Goal: Task Accomplishment & Management: Manage account settings

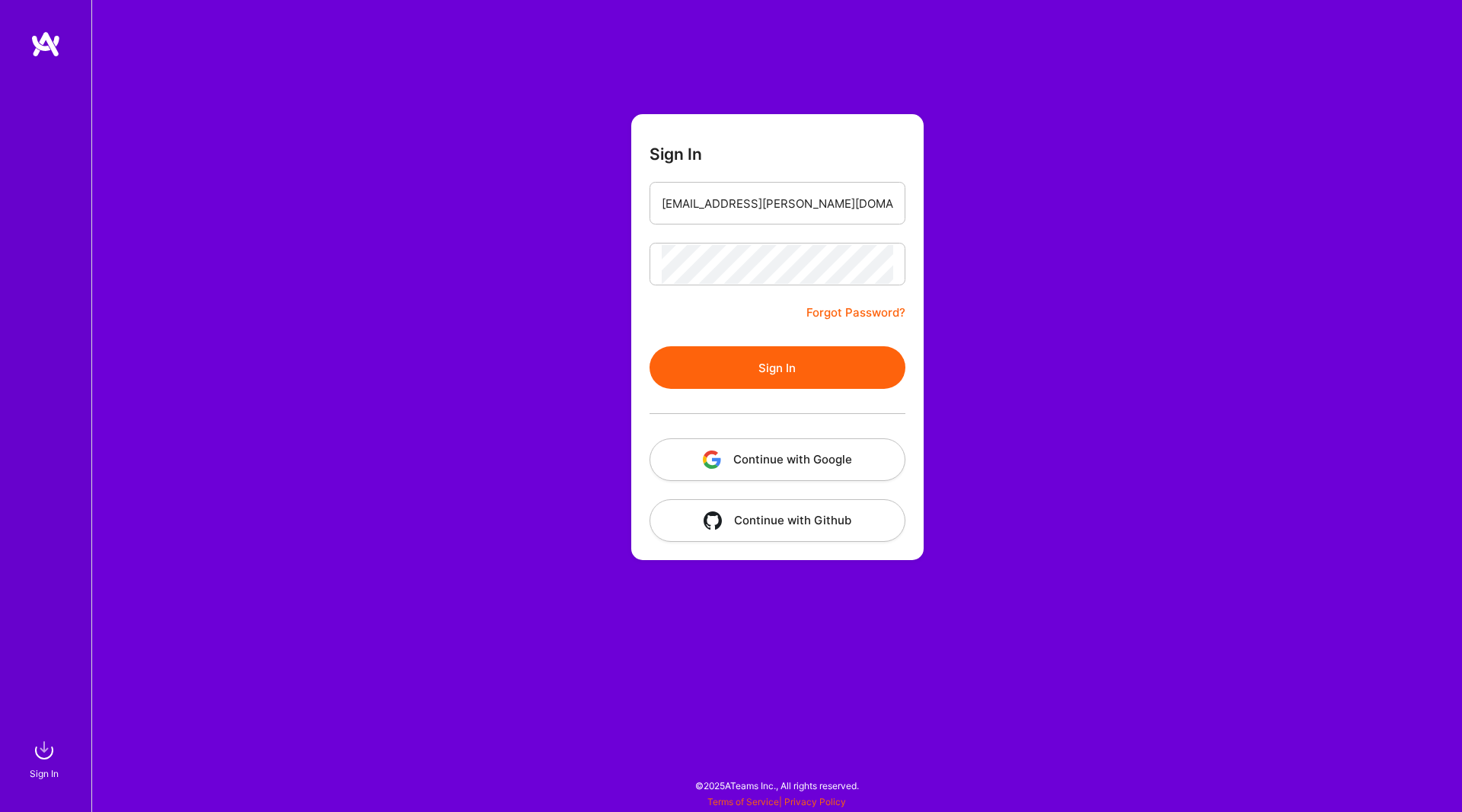
click at [791, 369] on button "Sign In" at bounding box center [777, 367] width 256 height 42
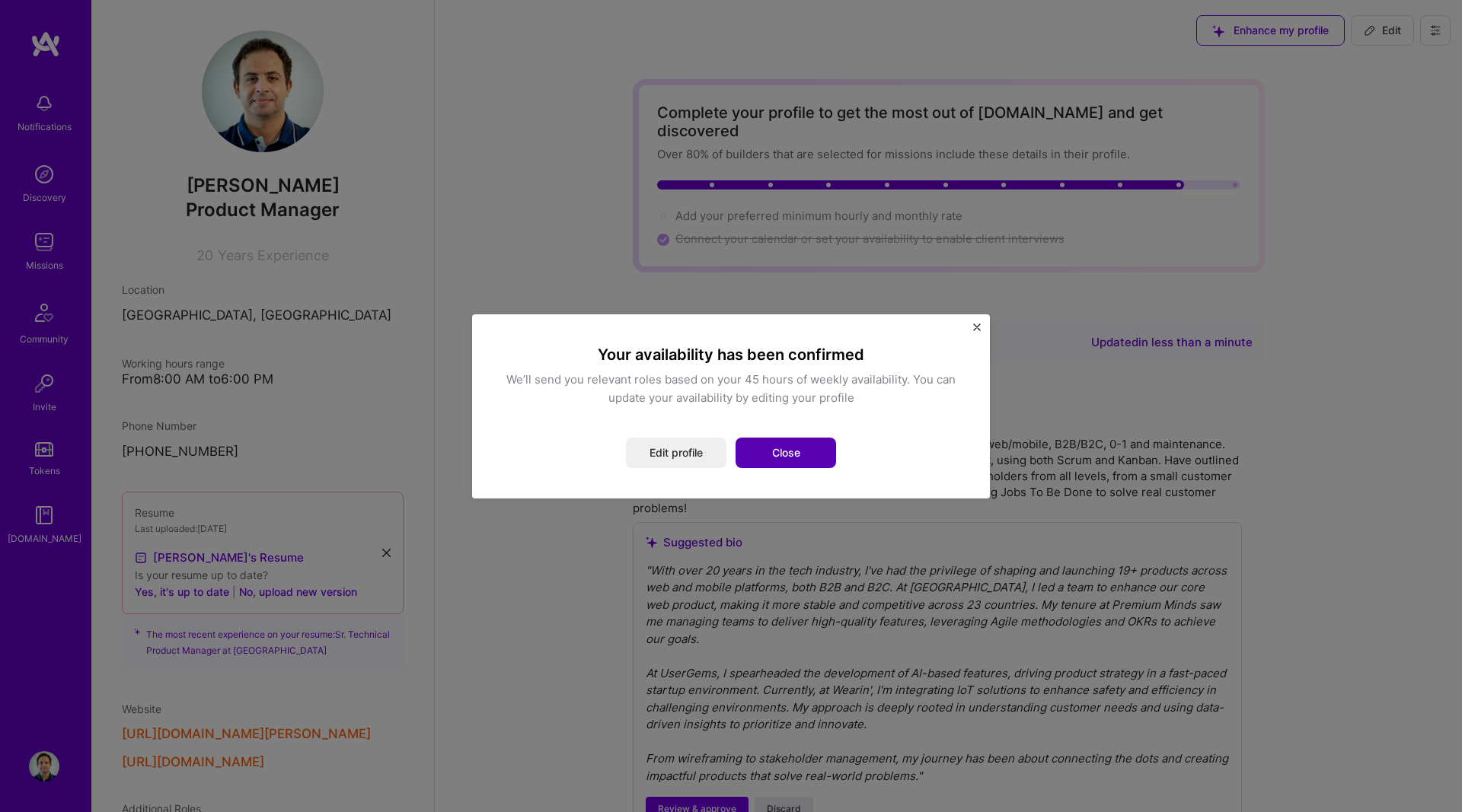
click at [806, 447] on button "Close" at bounding box center [786, 453] width 100 height 30
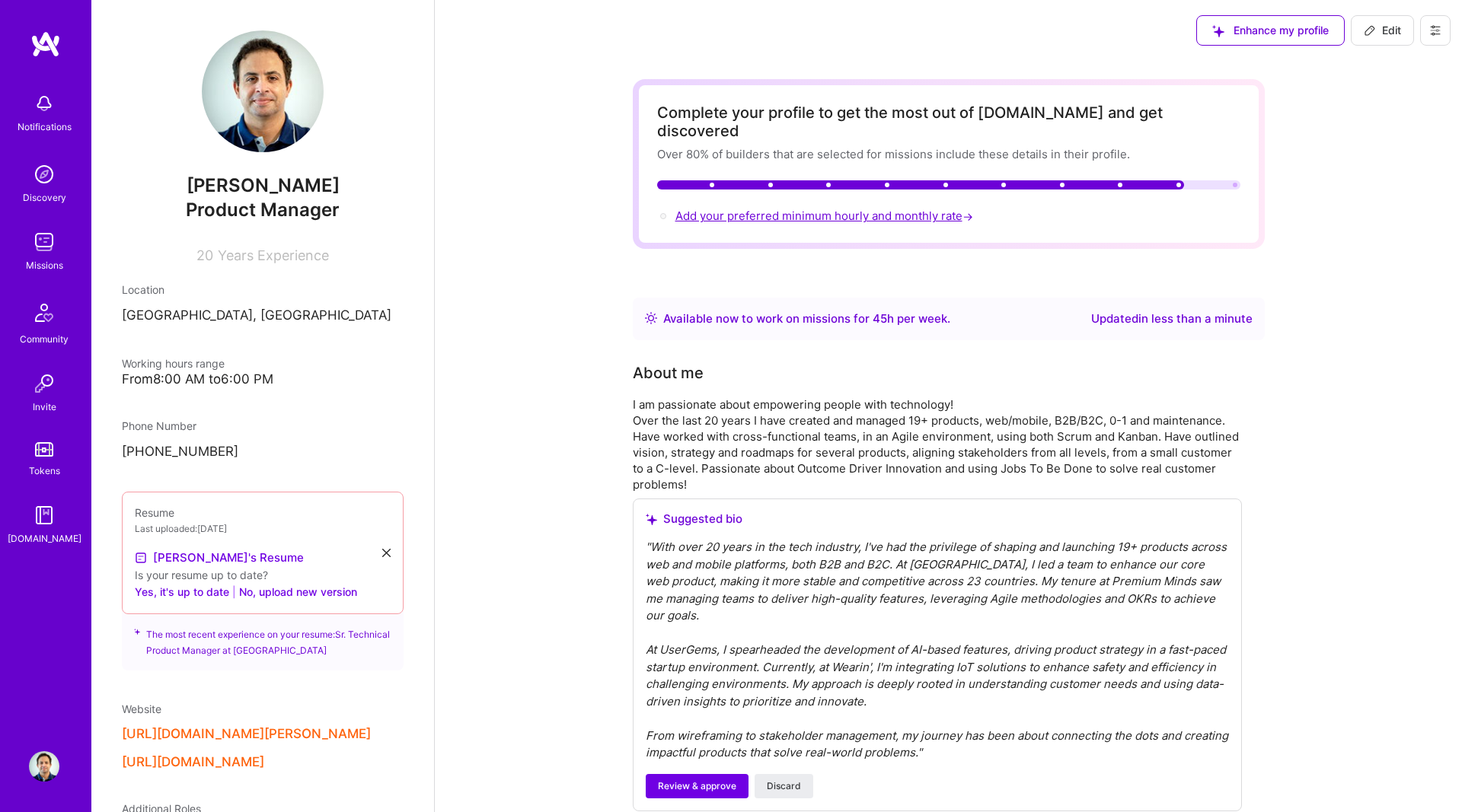
click at [817, 209] on span "Add your preferred minimum hourly and monthly rate →" at bounding box center [825, 215] width 300 height 14
select select "PT"
select select "Right Now"
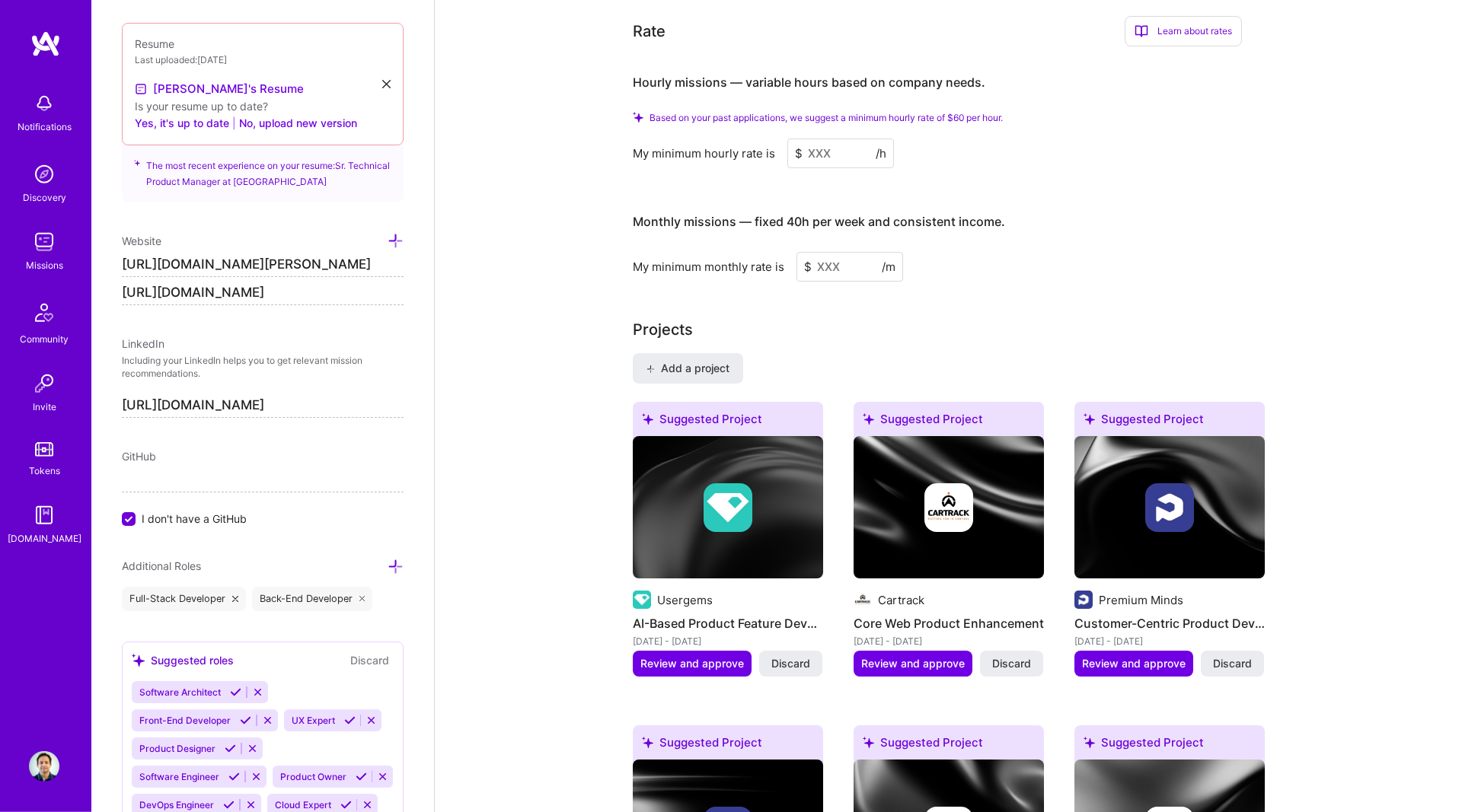
scroll to position [1064, 0]
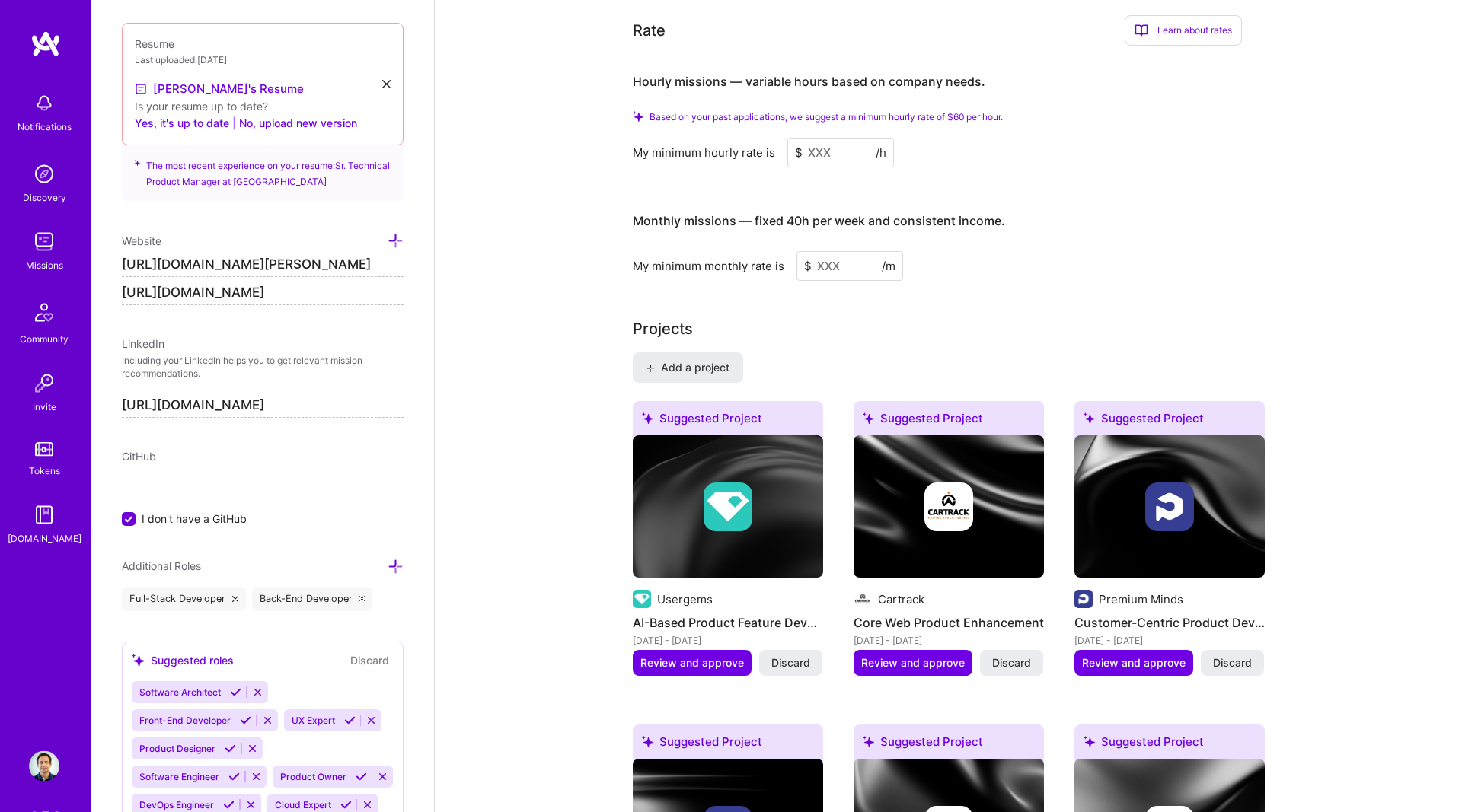
drag, startPoint x: 792, startPoint y: 135, endPoint x: 756, endPoint y: 131, distance: 36.2
click at [788, 138] on input at bounding box center [841, 152] width 107 height 29
click at [816, 138] on input at bounding box center [841, 152] width 107 height 29
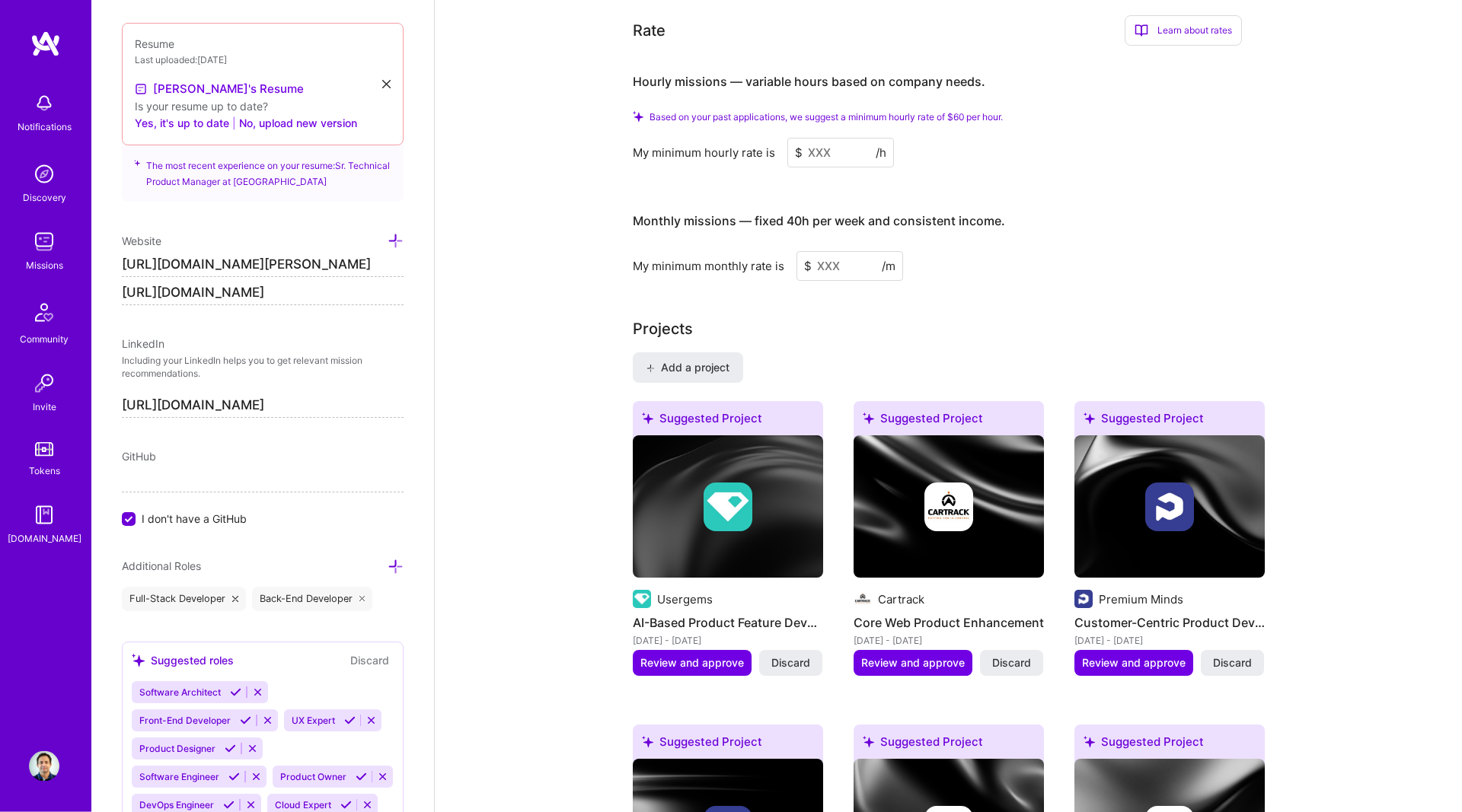
click at [816, 138] on input at bounding box center [841, 152] width 107 height 29
click at [835, 144] on input at bounding box center [841, 152] width 107 height 29
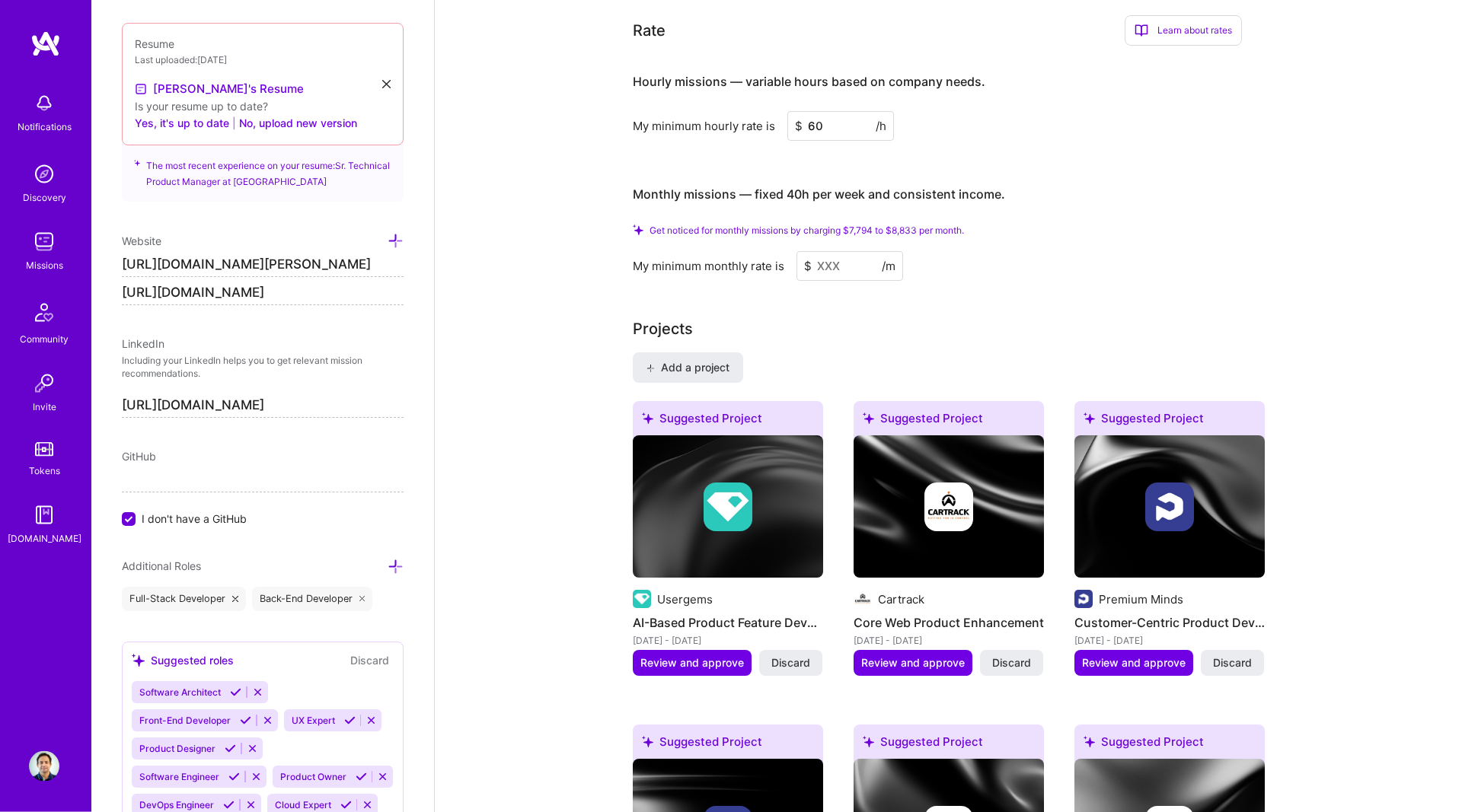
click at [1054, 251] on div "My minimum monthly rate is $ /m" at bounding box center [937, 265] width 609 height 29
click at [804, 258] on span "$" at bounding box center [808, 265] width 8 height 16
click at [831, 251] on input at bounding box center [849, 265] width 107 height 29
drag, startPoint x: 744, startPoint y: 105, endPoint x: 711, endPoint y: 91, distance: 35.8
click at [788, 111] on input "60" at bounding box center [841, 126] width 107 height 29
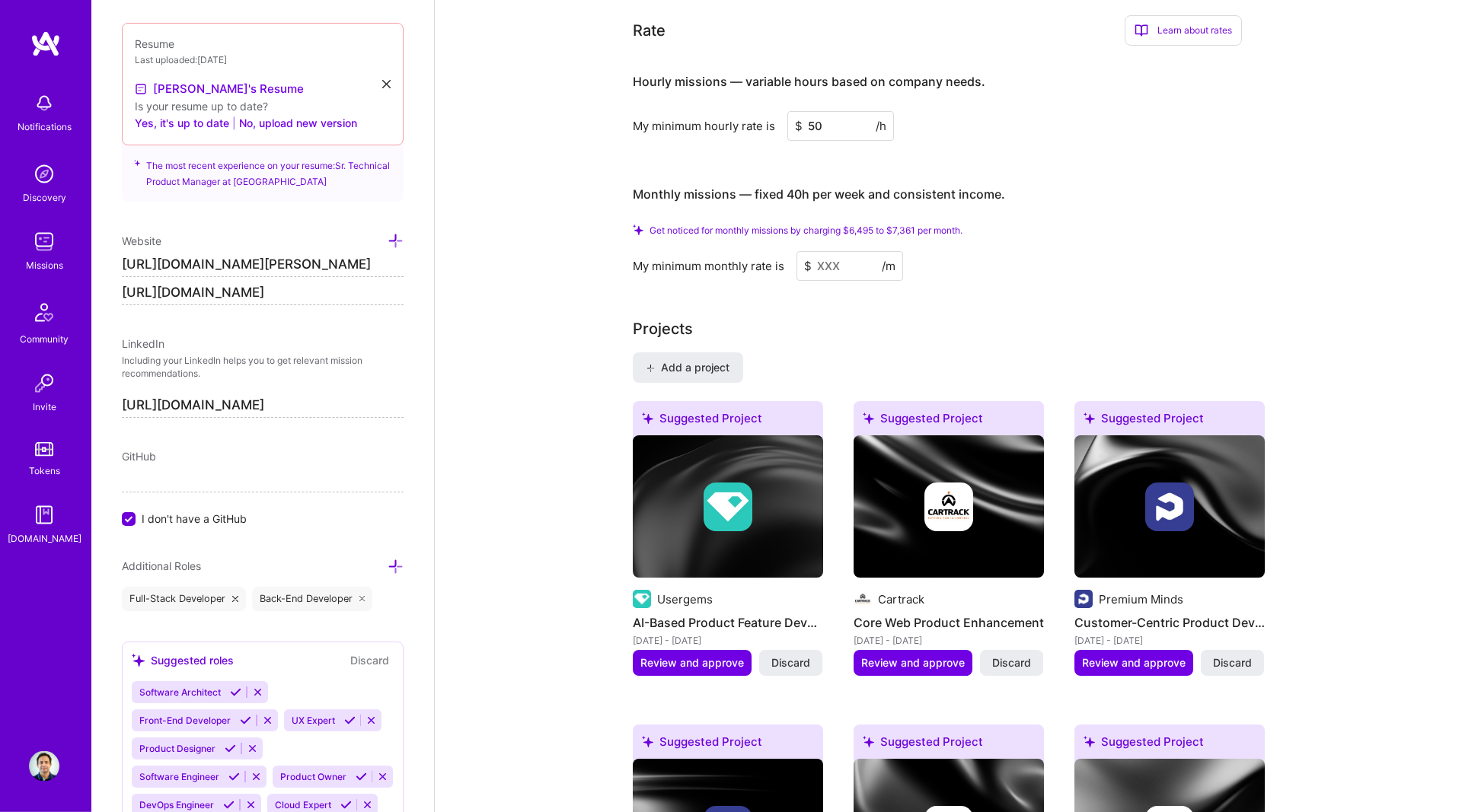
type input "50"
drag, startPoint x: 851, startPoint y: 254, endPoint x: 793, endPoint y: 247, distance: 58.4
click at [796, 251] on input at bounding box center [849, 265] width 107 height 29
click at [849, 251] on input at bounding box center [849, 265] width 107 height 29
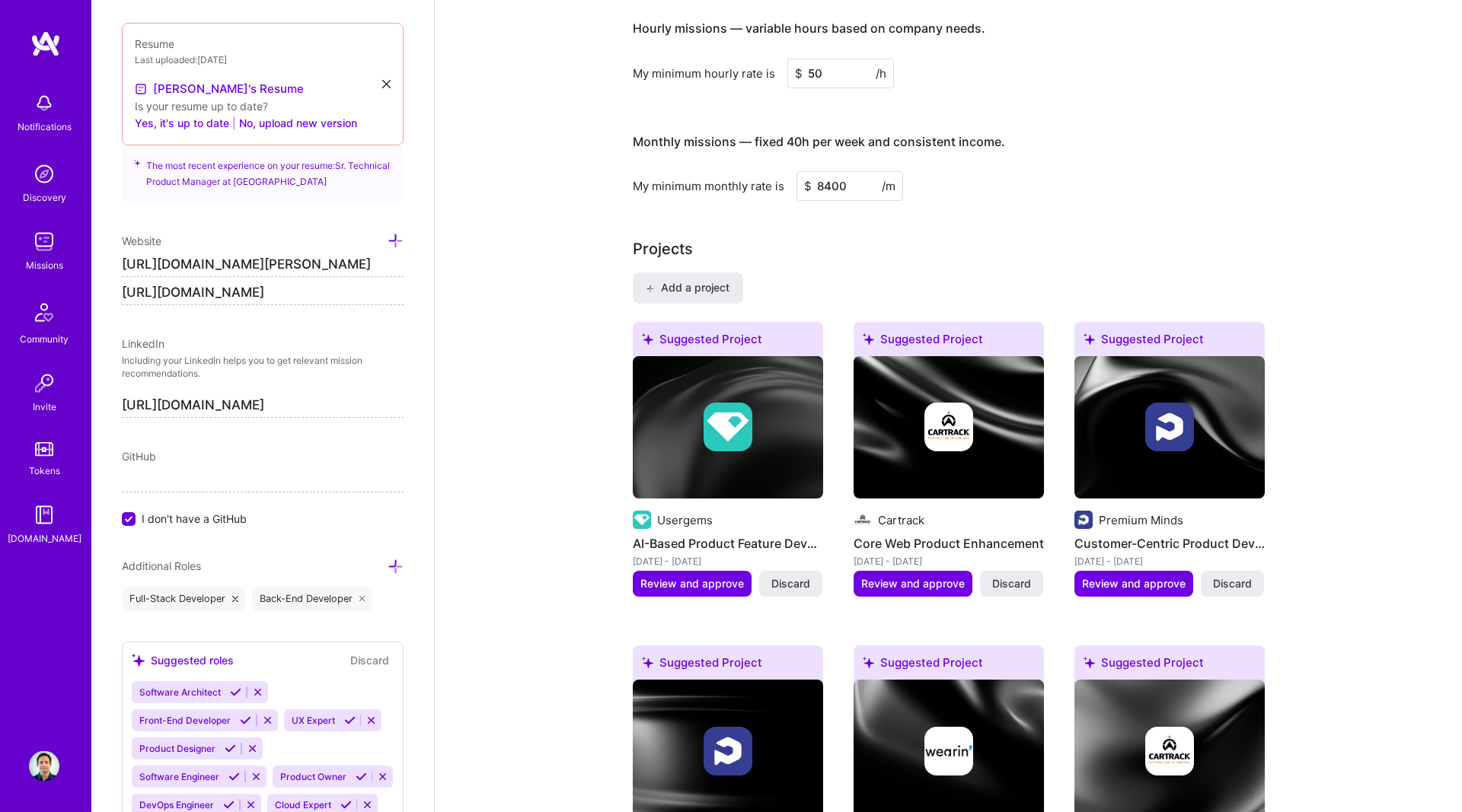
type input "8400"
drag, startPoint x: 1059, startPoint y: 229, endPoint x: 1048, endPoint y: 222, distance: 13.0
drag, startPoint x: 843, startPoint y: 76, endPoint x: 795, endPoint y: 74, distance: 48.0
click at [796, 75] on input "50" at bounding box center [841, 73] width 107 height 29
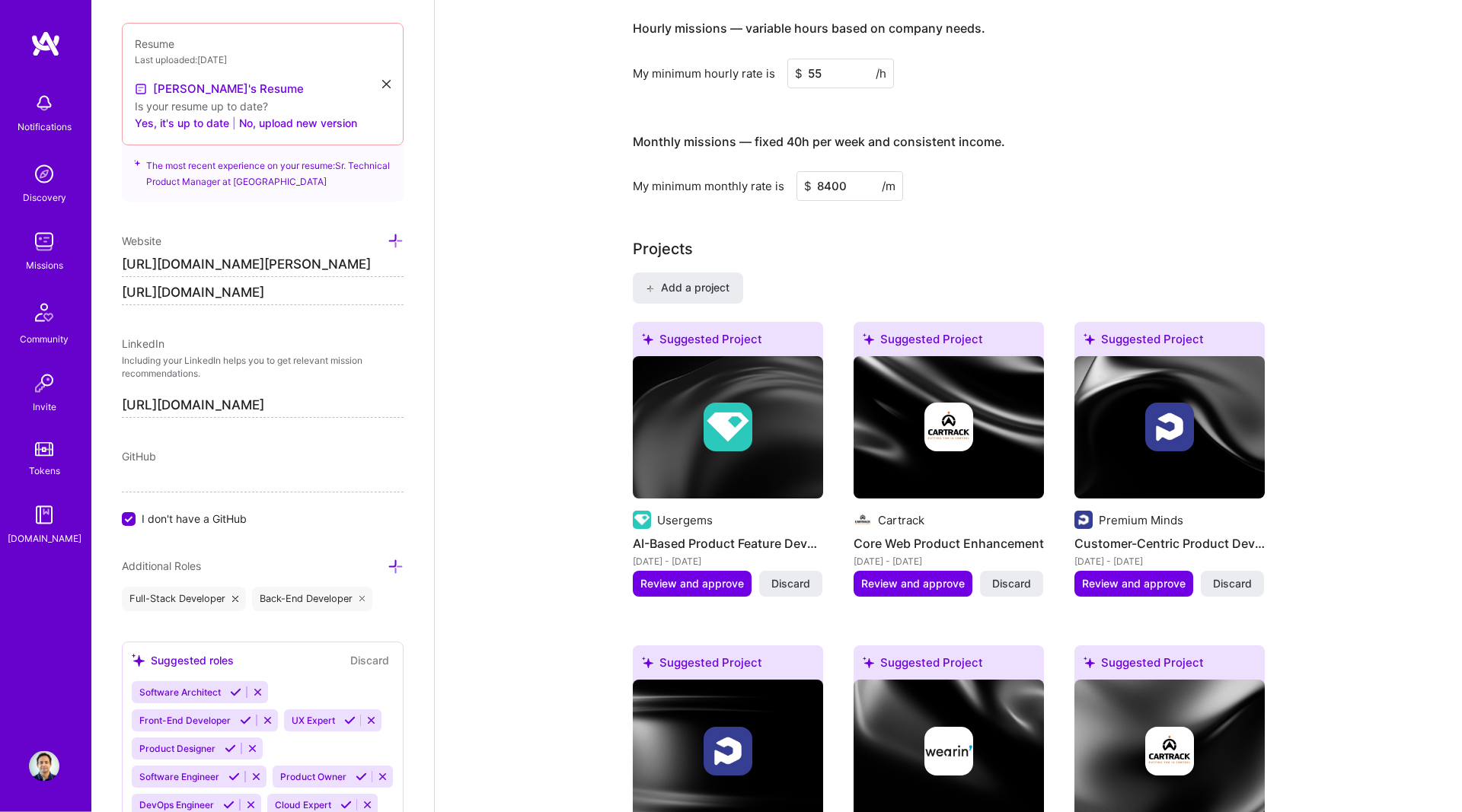
type input "55"
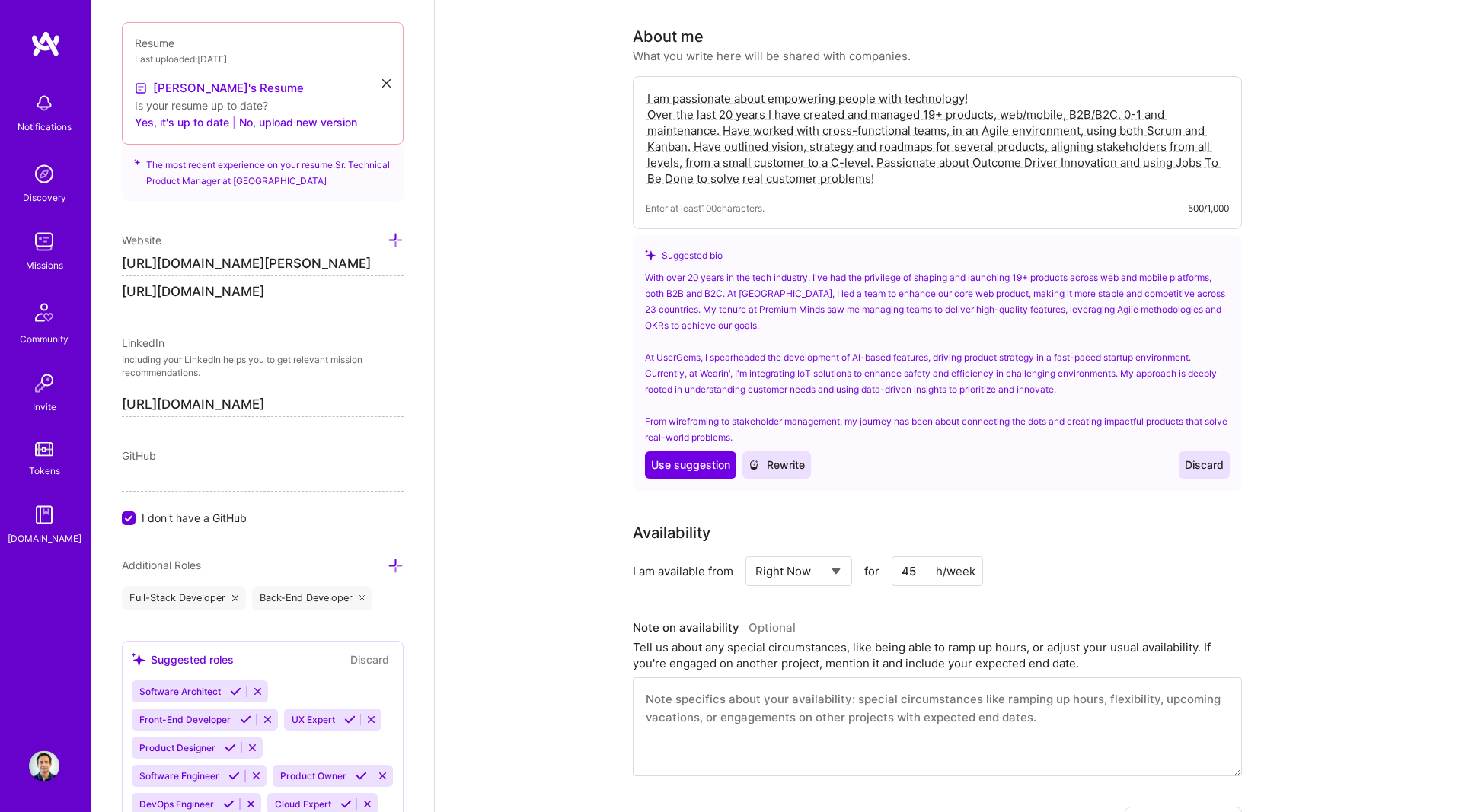
scroll to position [155, 0]
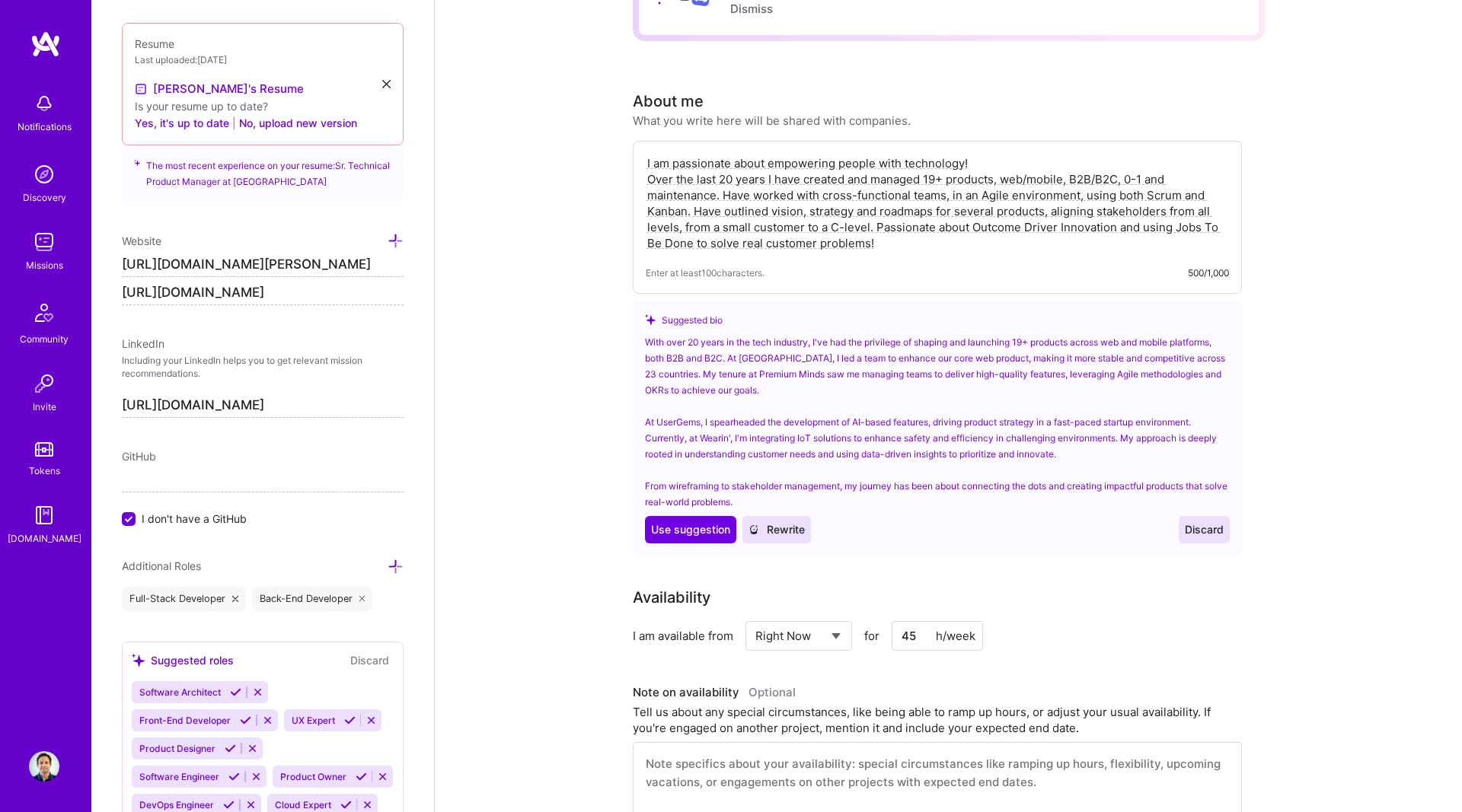
click at [1196, 530] on span "Discard" at bounding box center [1204, 530] width 39 height 15
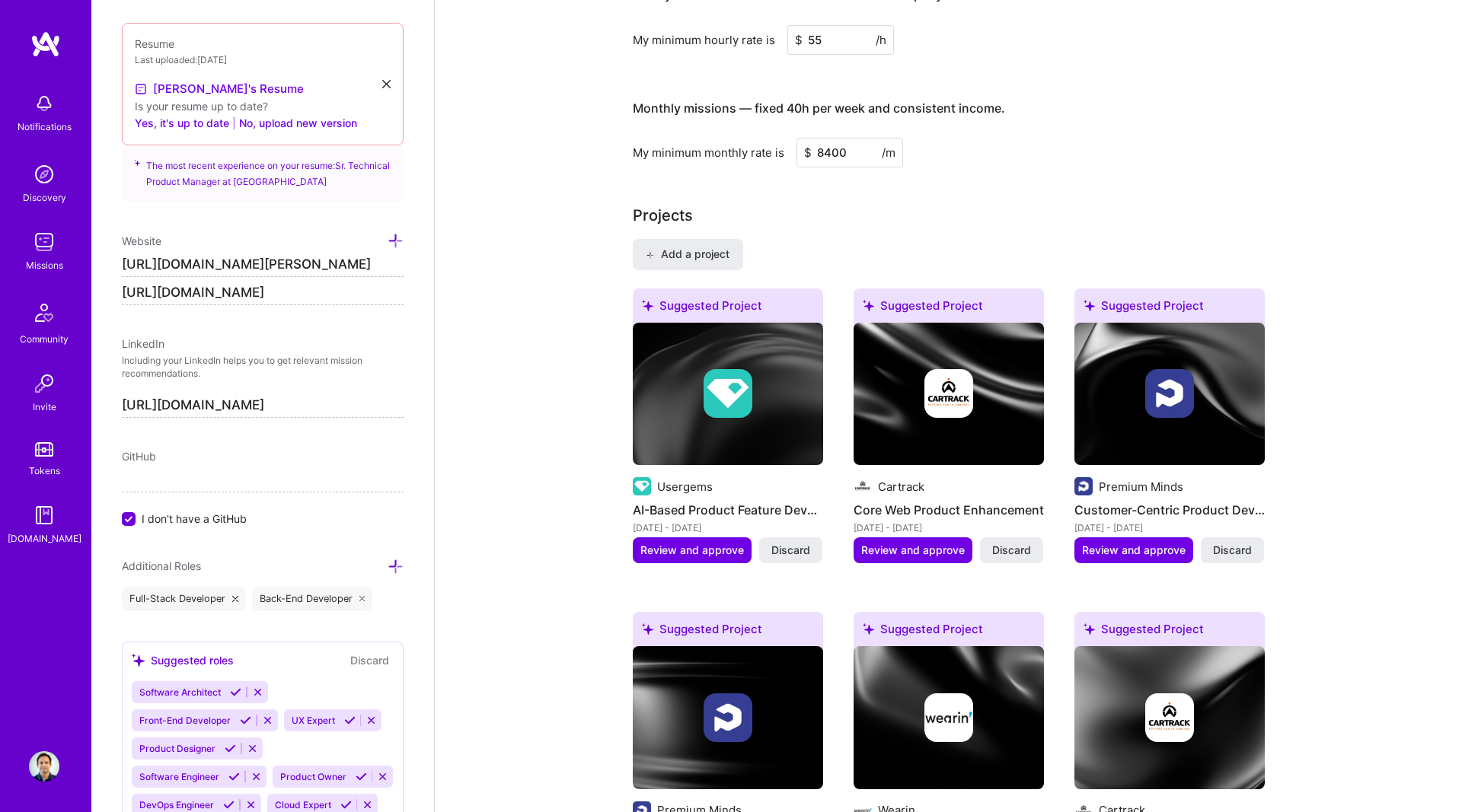
scroll to position [932, 0]
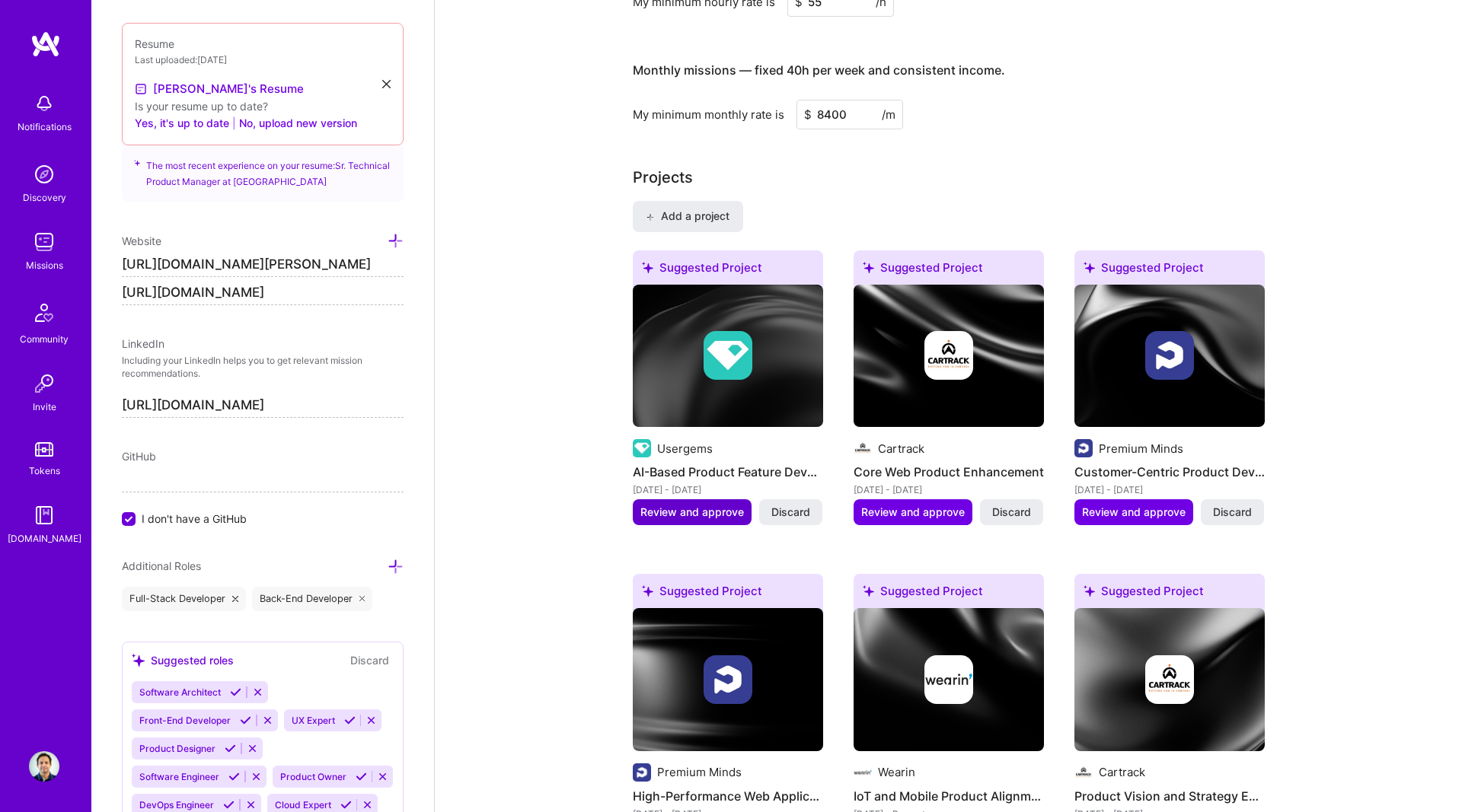
click at [704, 511] on span "Review and approve" at bounding box center [692, 513] width 104 height 15
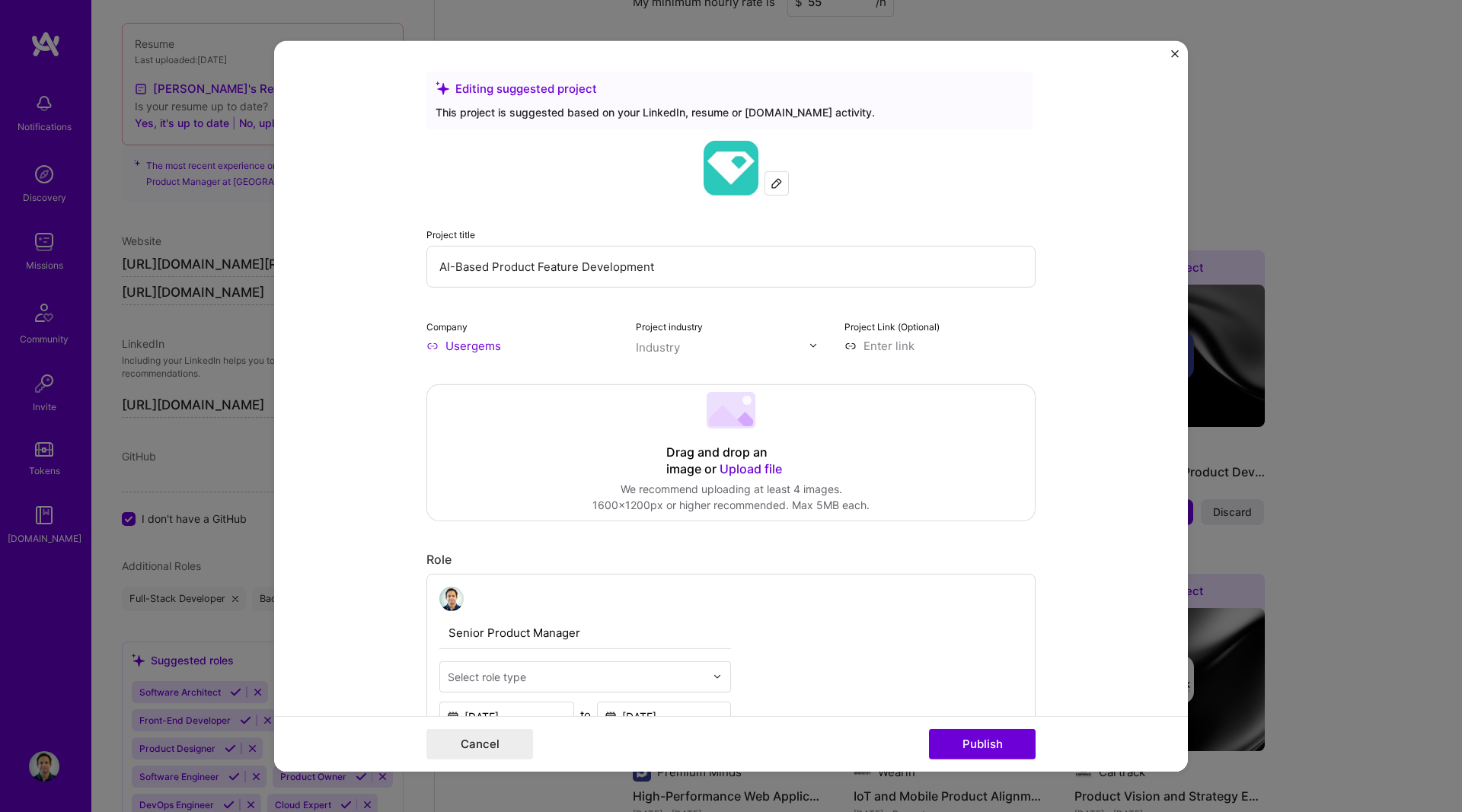
click at [1178, 53] on img "Close" at bounding box center [1175, 53] width 8 height 8
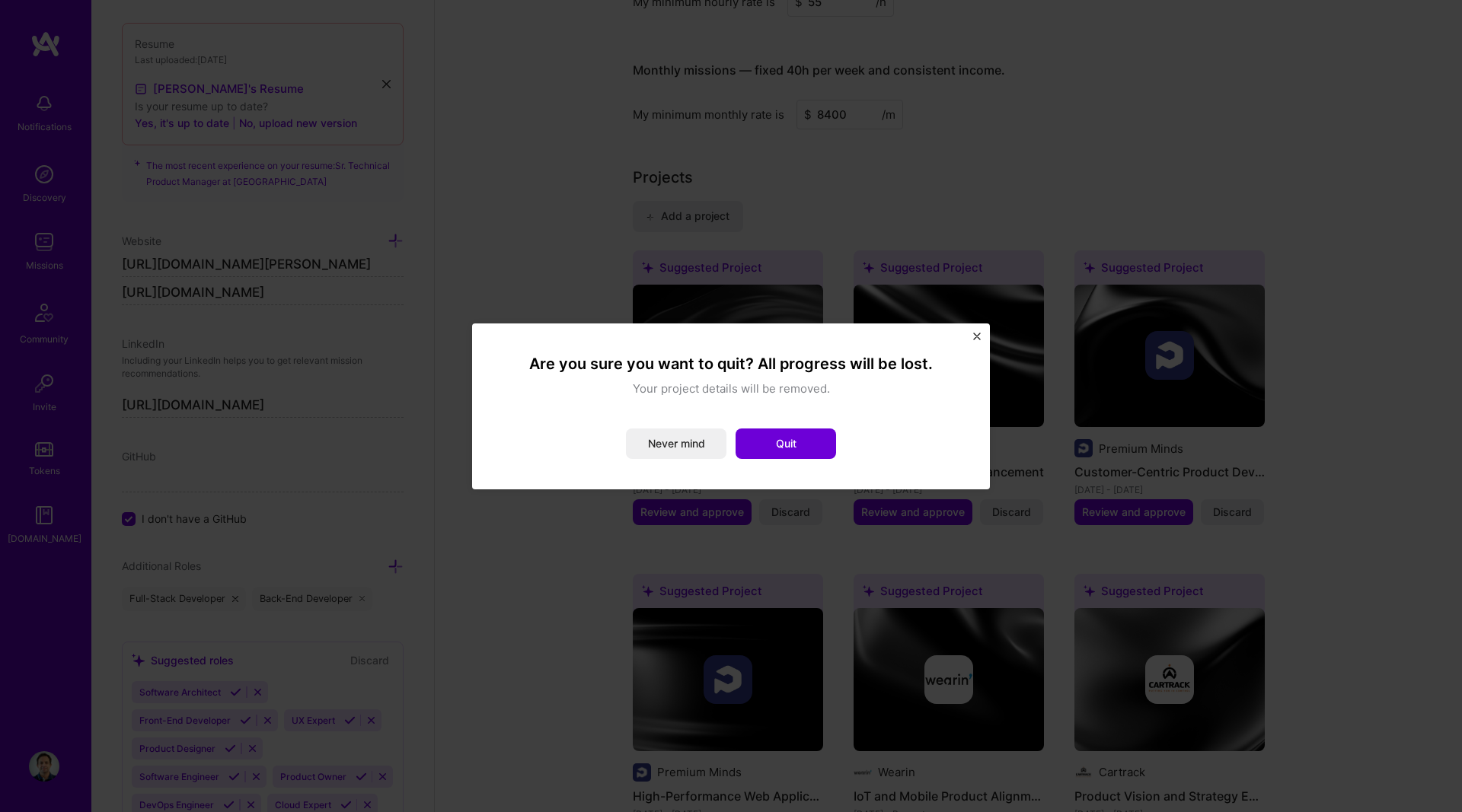
click at [980, 340] on button "Close" at bounding box center [977, 340] width 8 height 16
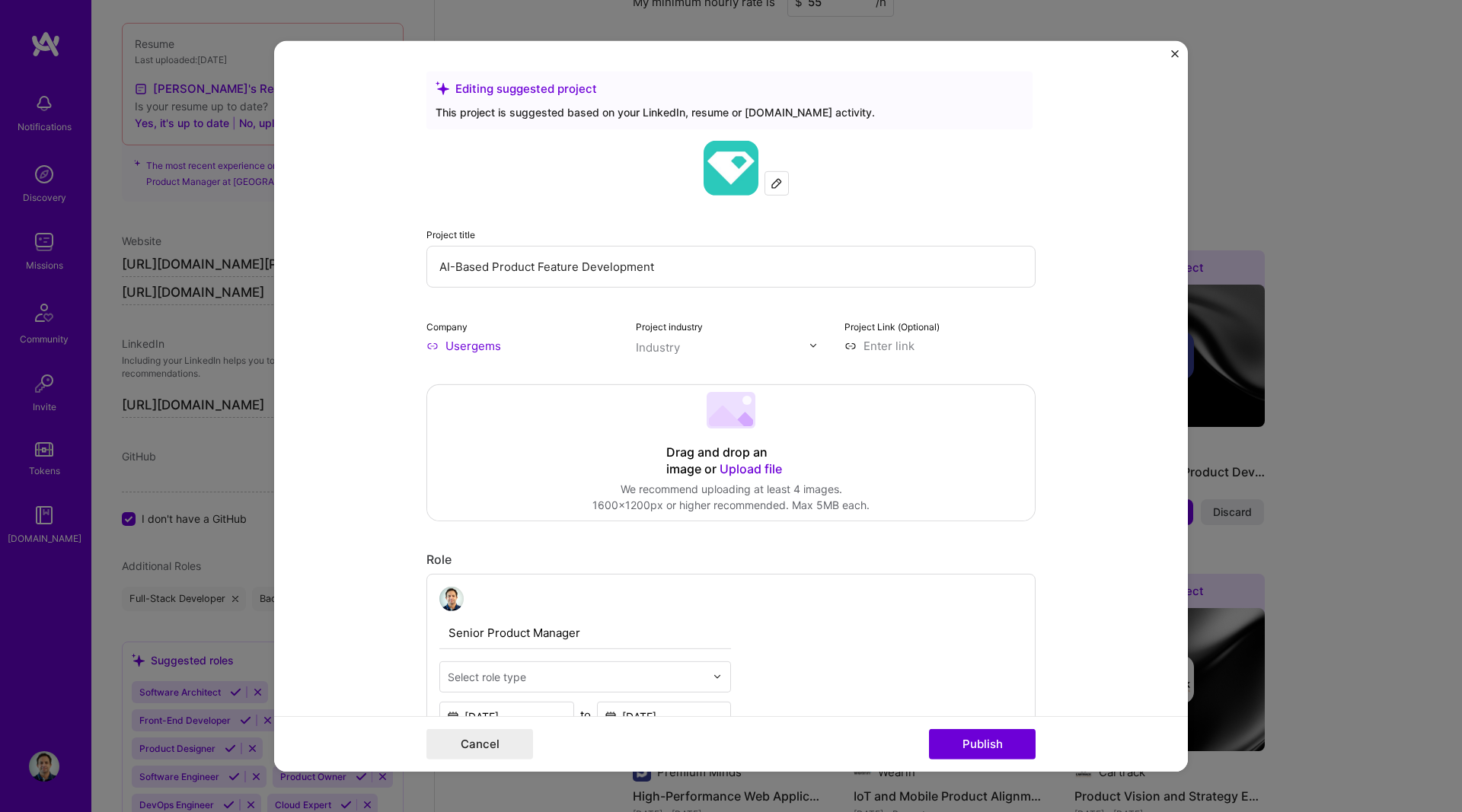
click at [1180, 38] on div "Editing suggested project This project is suggested based on your LinkedIn, res…" at bounding box center [731, 406] width 1462 height 812
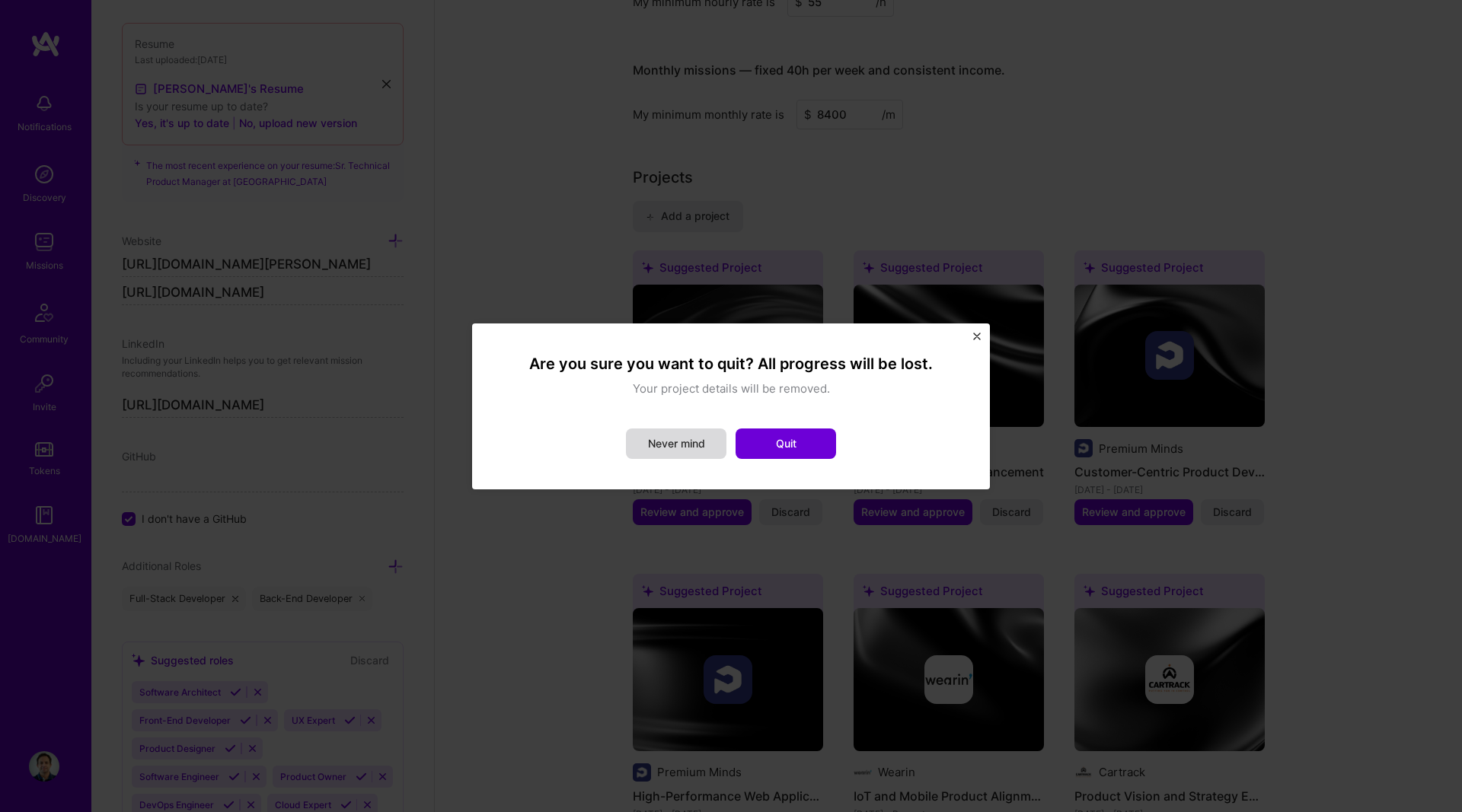
click at [658, 441] on button "Never mind" at bounding box center [676, 444] width 100 height 30
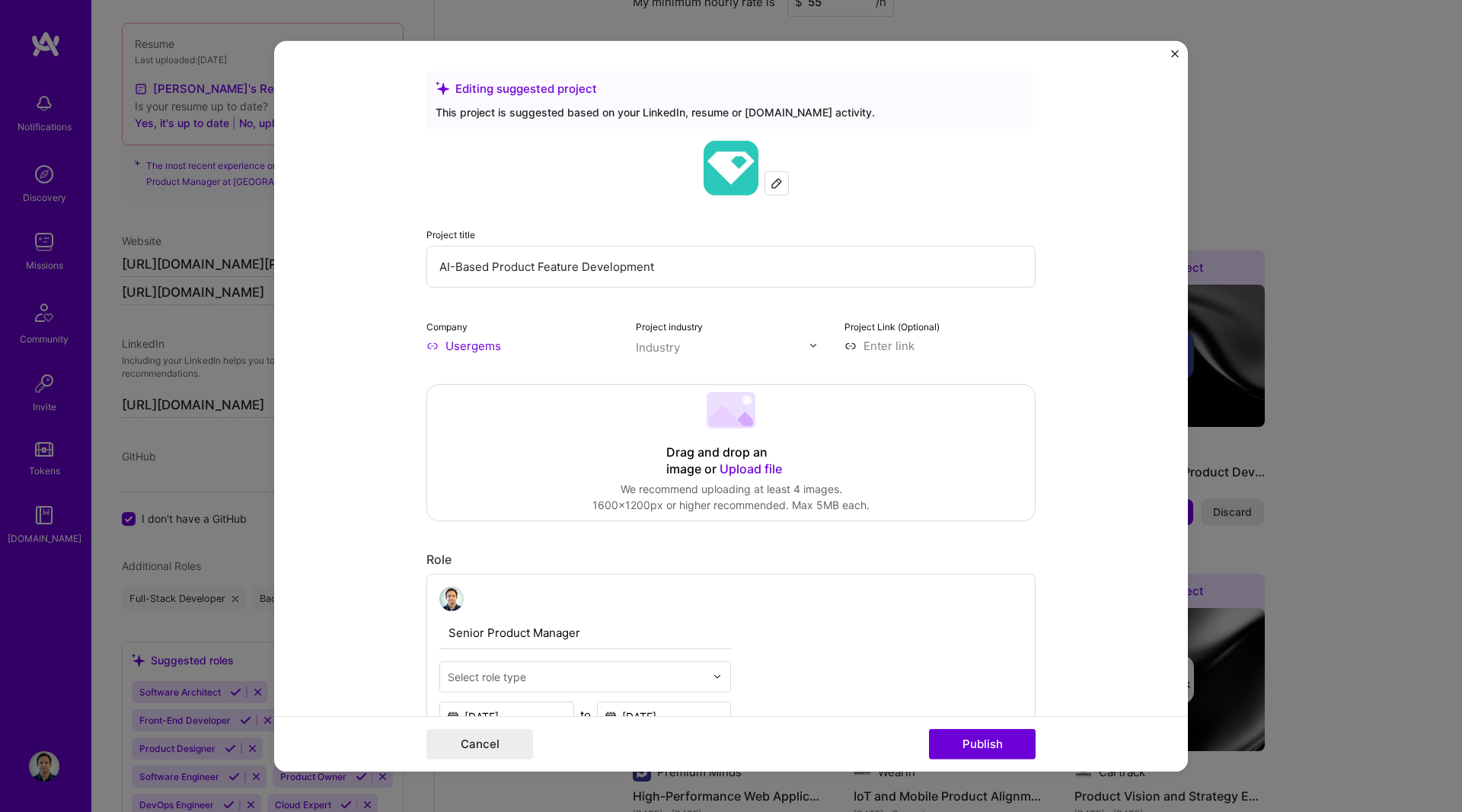
click at [1170, 57] on form "Editing suggested project This project is suggested based on your LinkedIn, res…" at bounding box center [730, 406] width 913 height 731
click at [1177, 53] on img "Close" at bounding box center [1175, 53] width 8 height 8
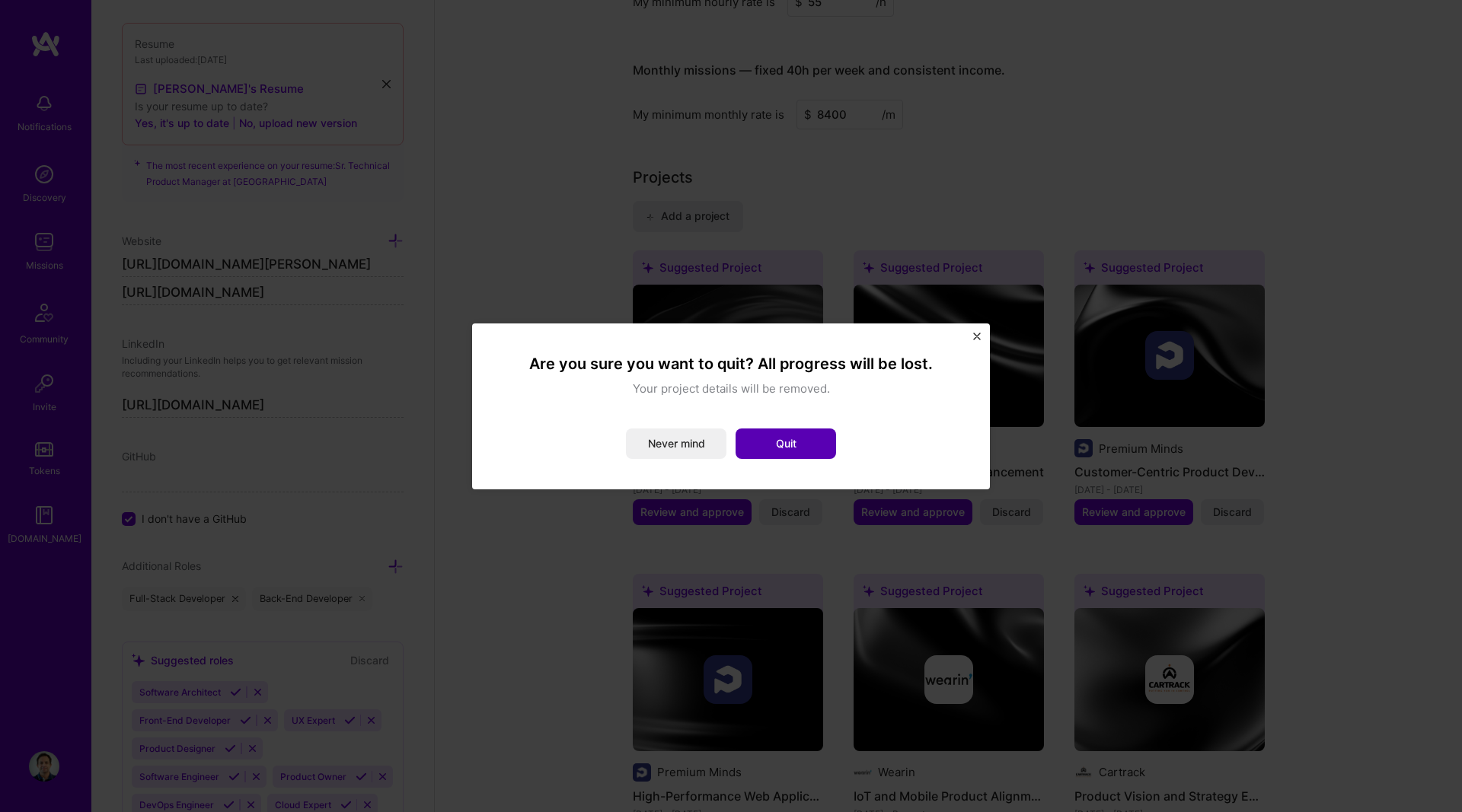
click at [800, 449] on button "Quit" at bounding box center [786, 444] width 100 height 30
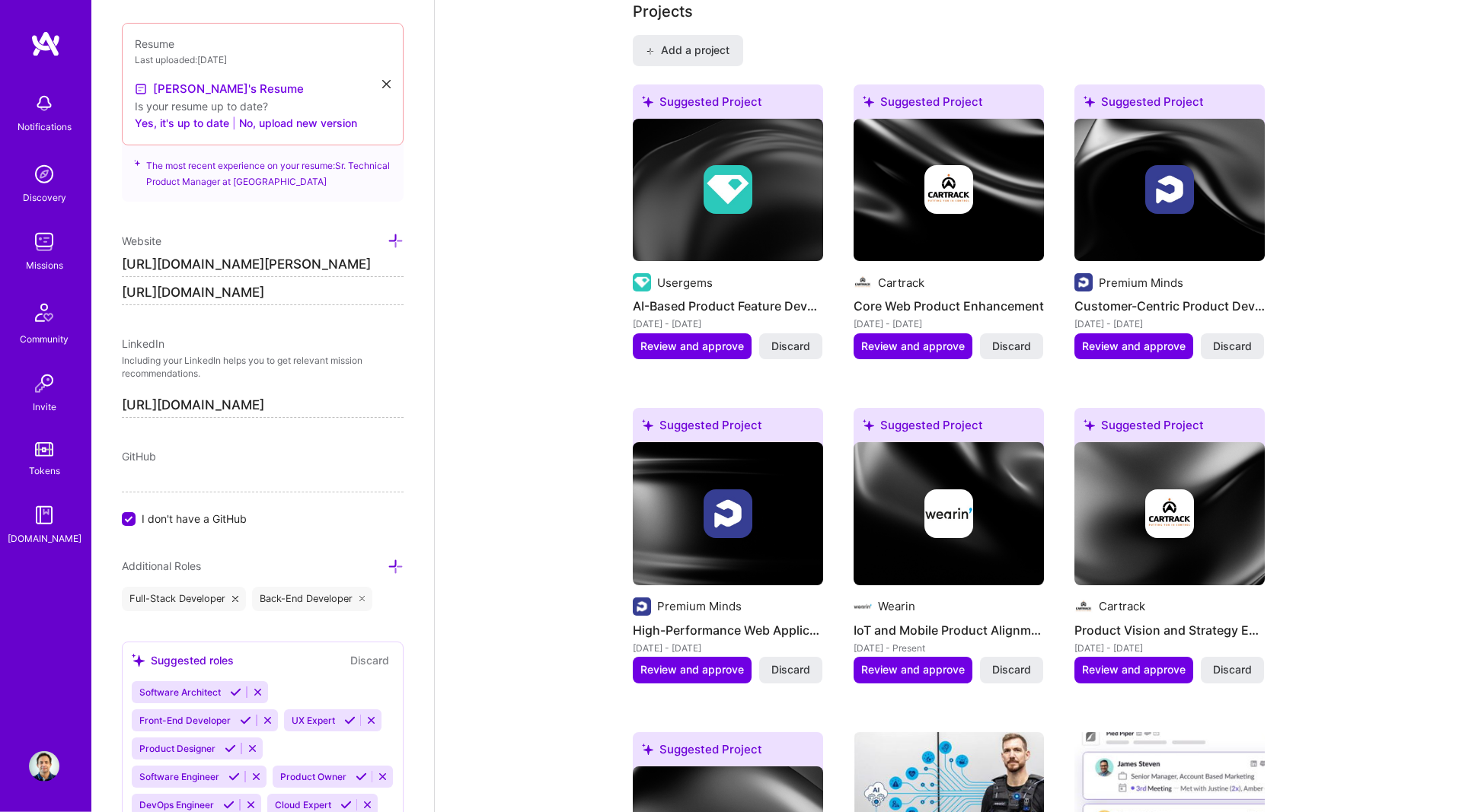
scroll to position [1165, 0]
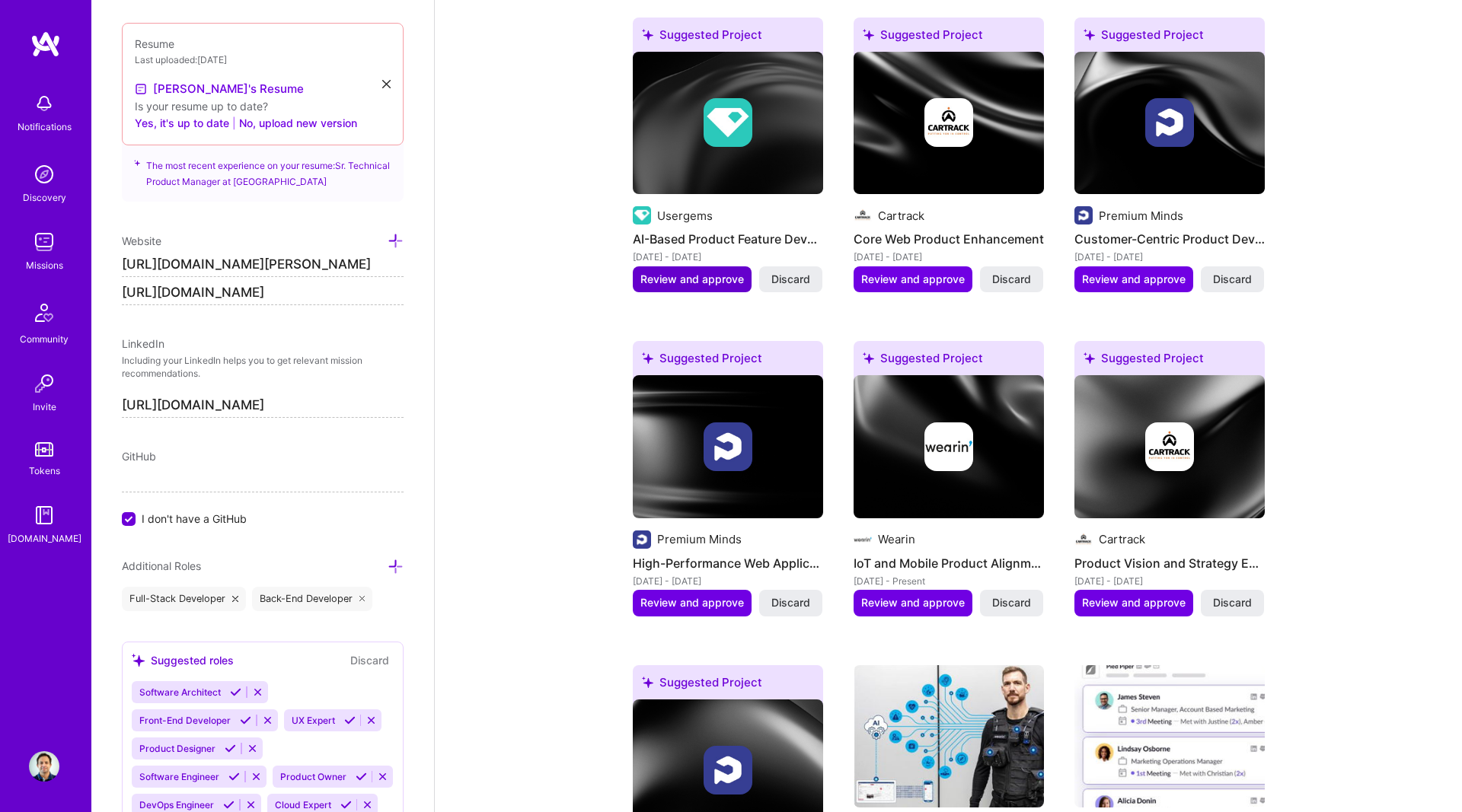
click at [694, 281] on span "Review and approve" at bounding box center [692, 279] width 104 height 15
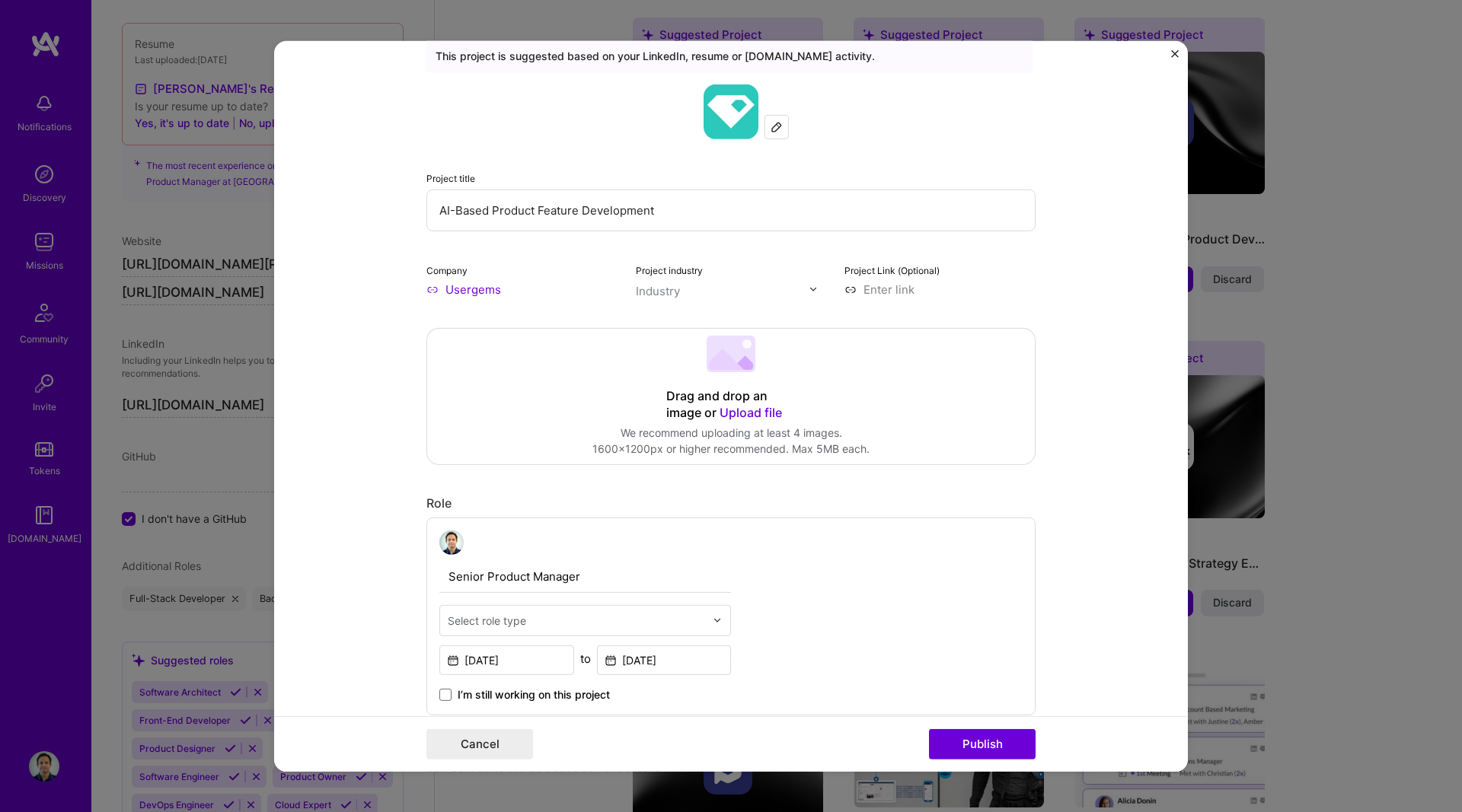
scroll to position [261, 0]
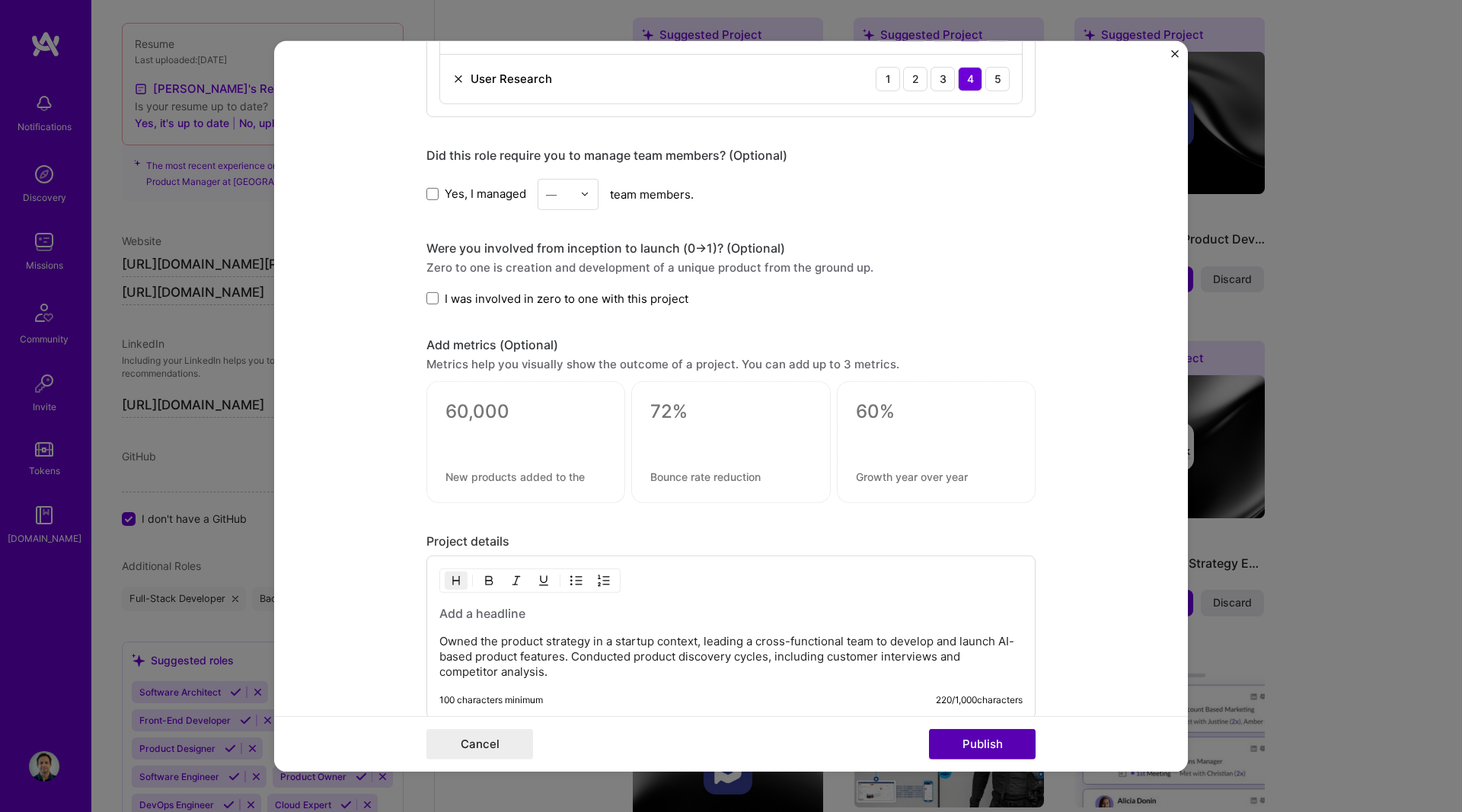
click at [1004, 746] on button "Publish" at bounding box center [982, 744] width 107 height 30
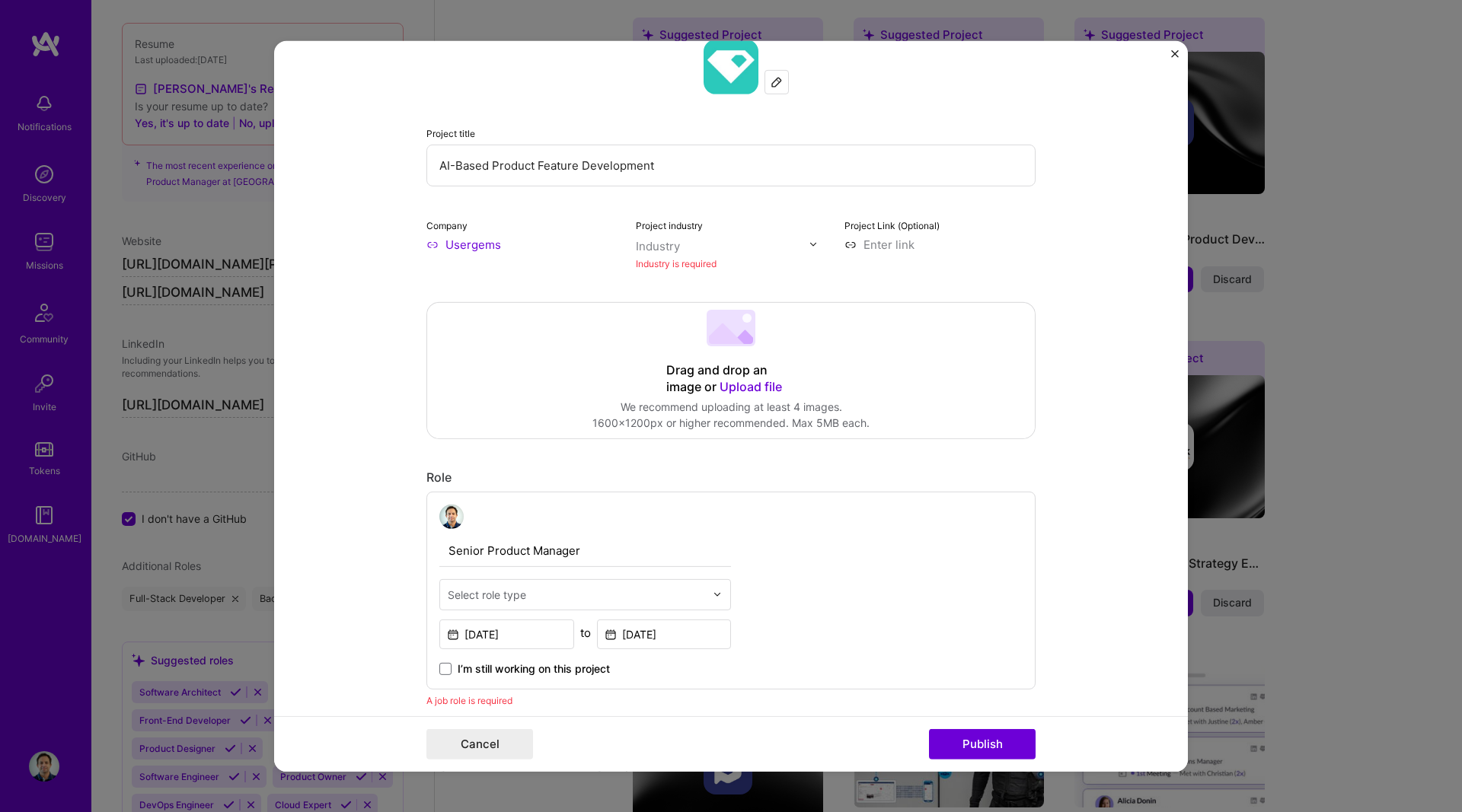
scroll to position [100, 0]
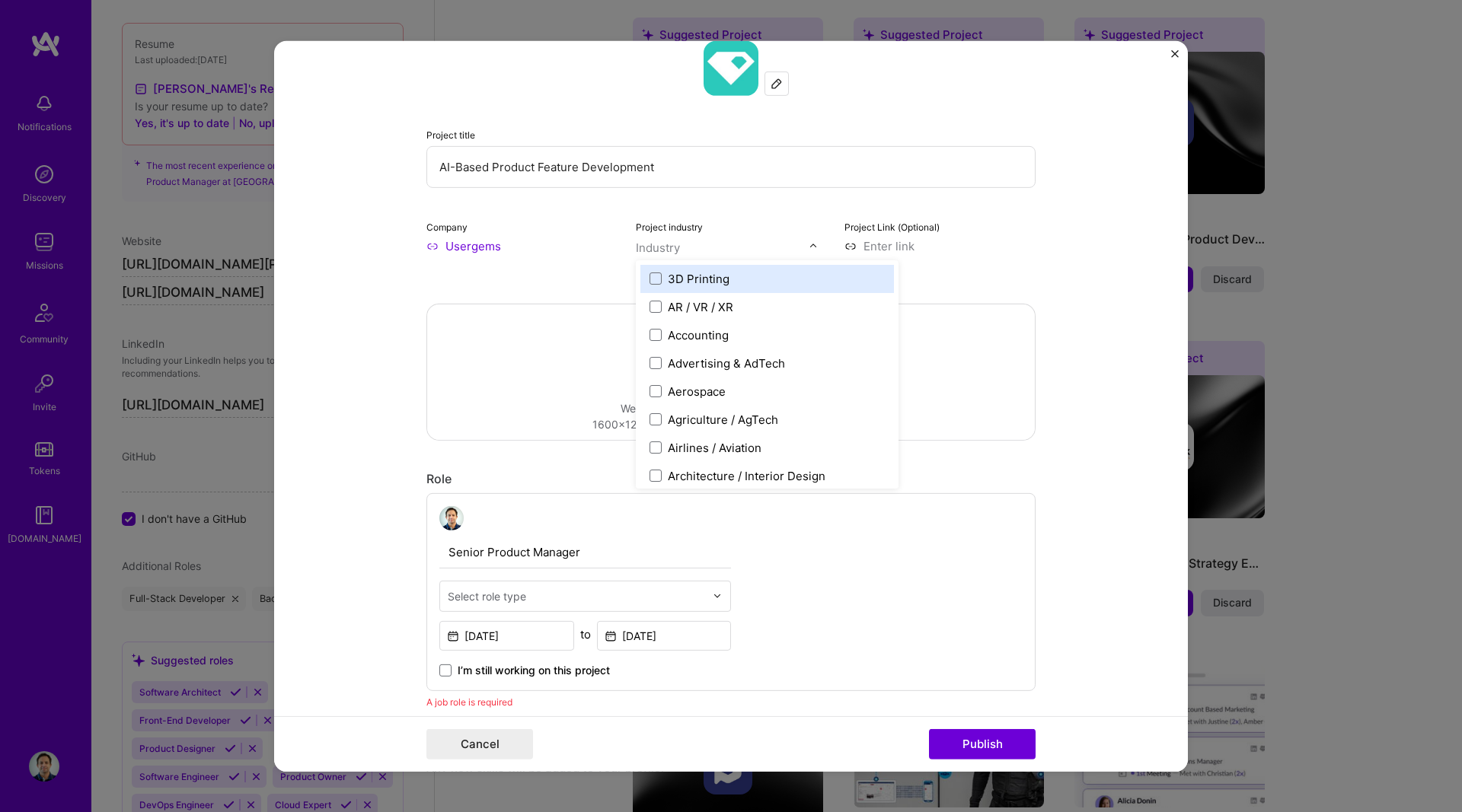
click at [697, 243] on input "text" at bounding box center [722, 246] width 174 height 16
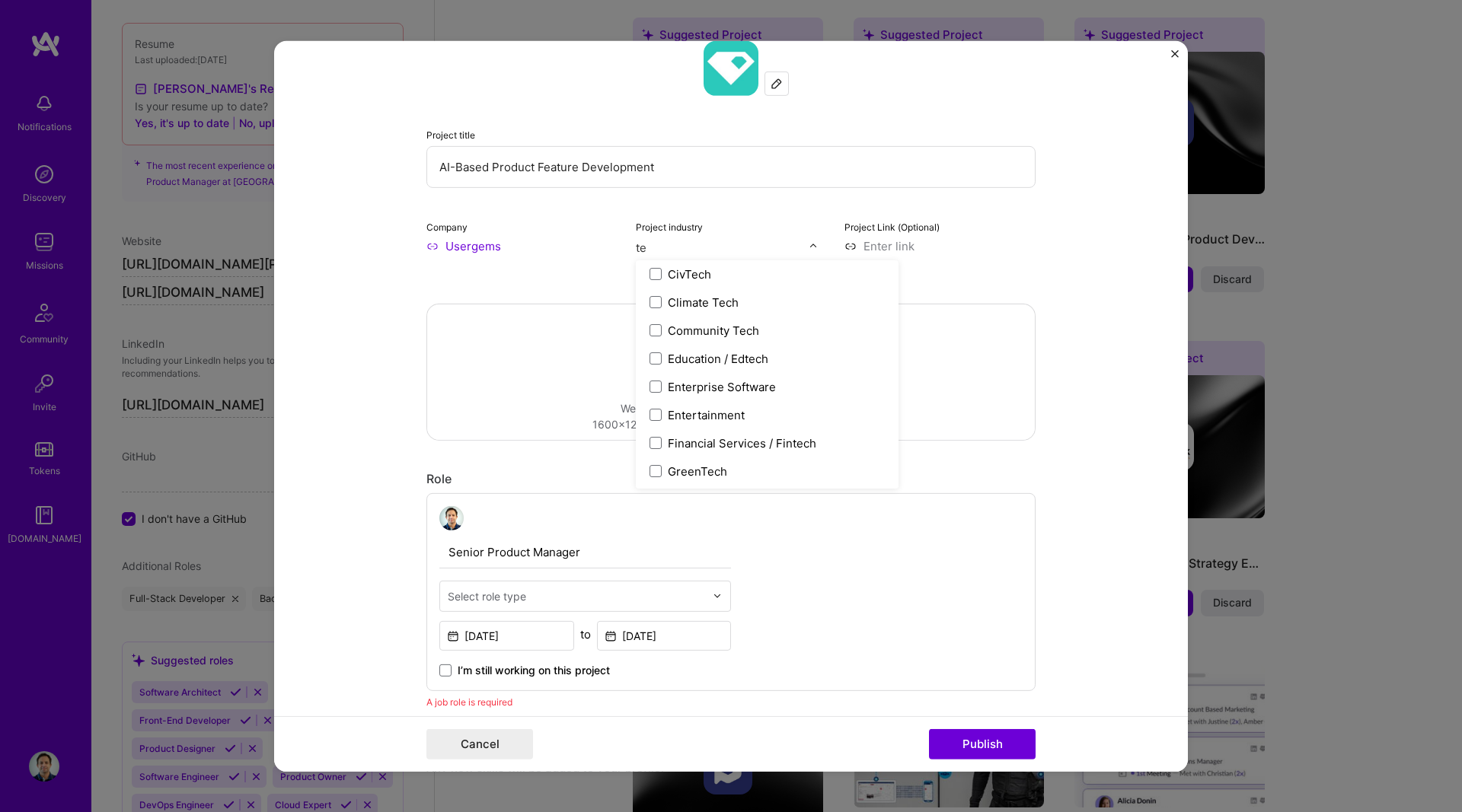
scroll to position [33, 0]
type input "t"
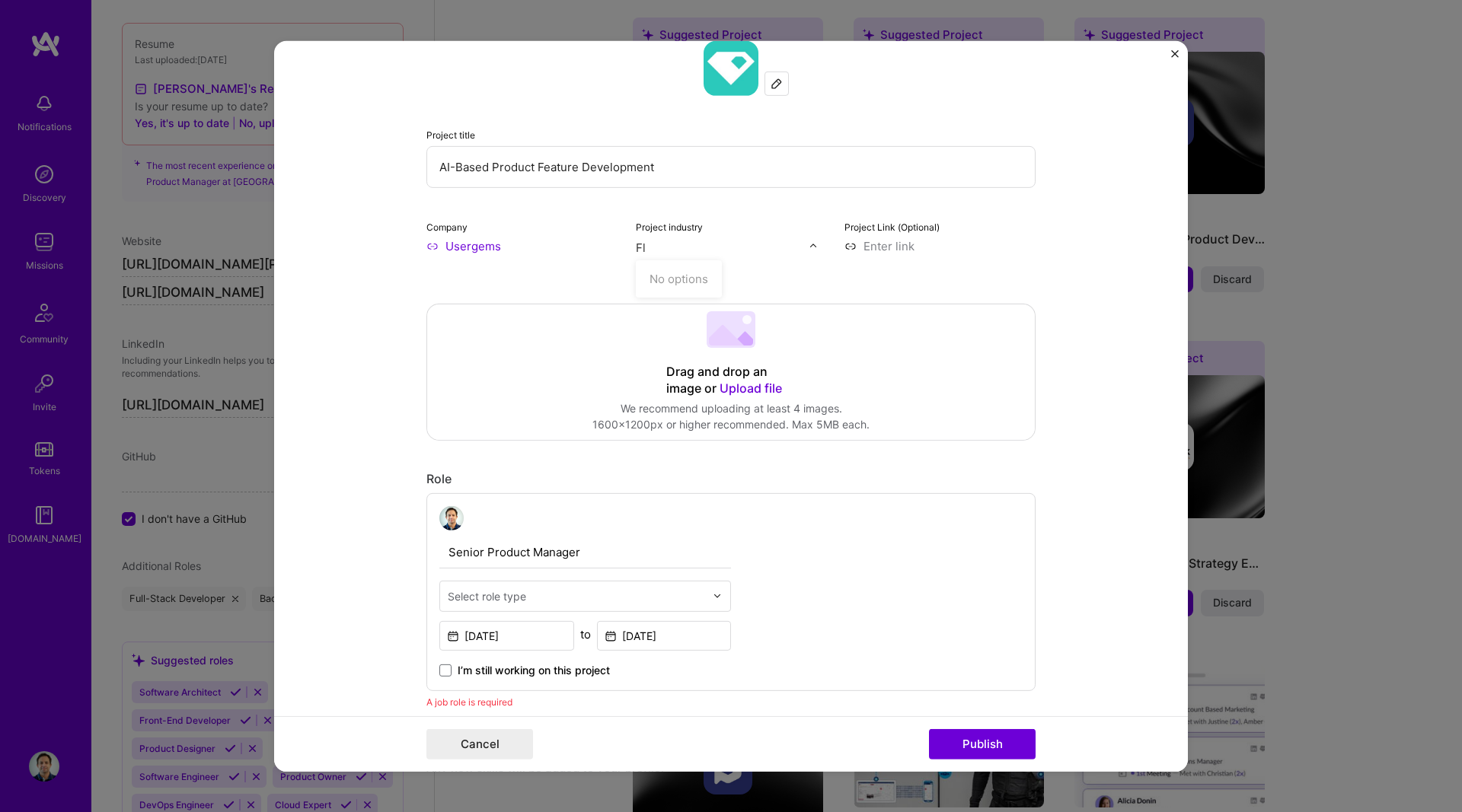
type input "F"
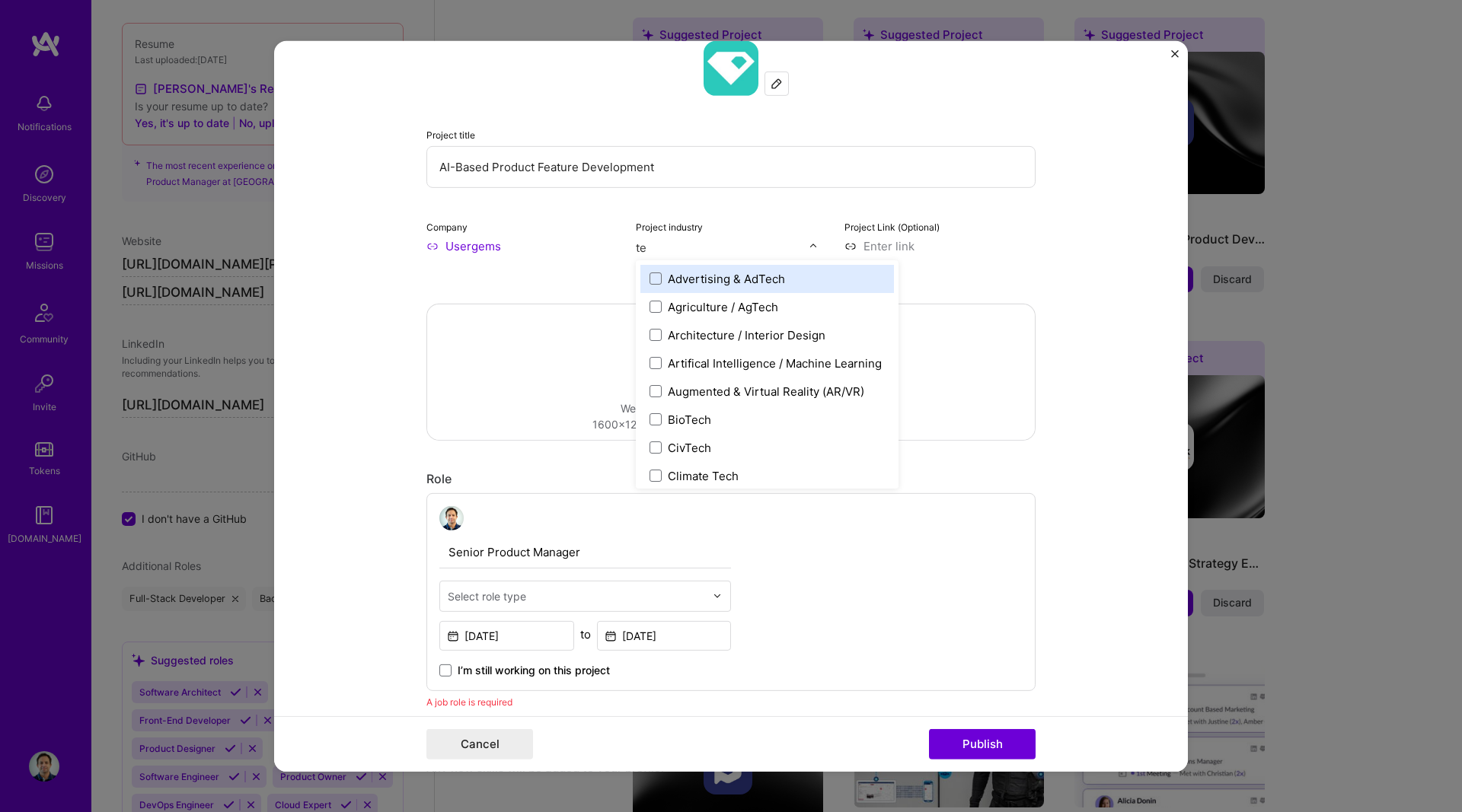
type input "t"
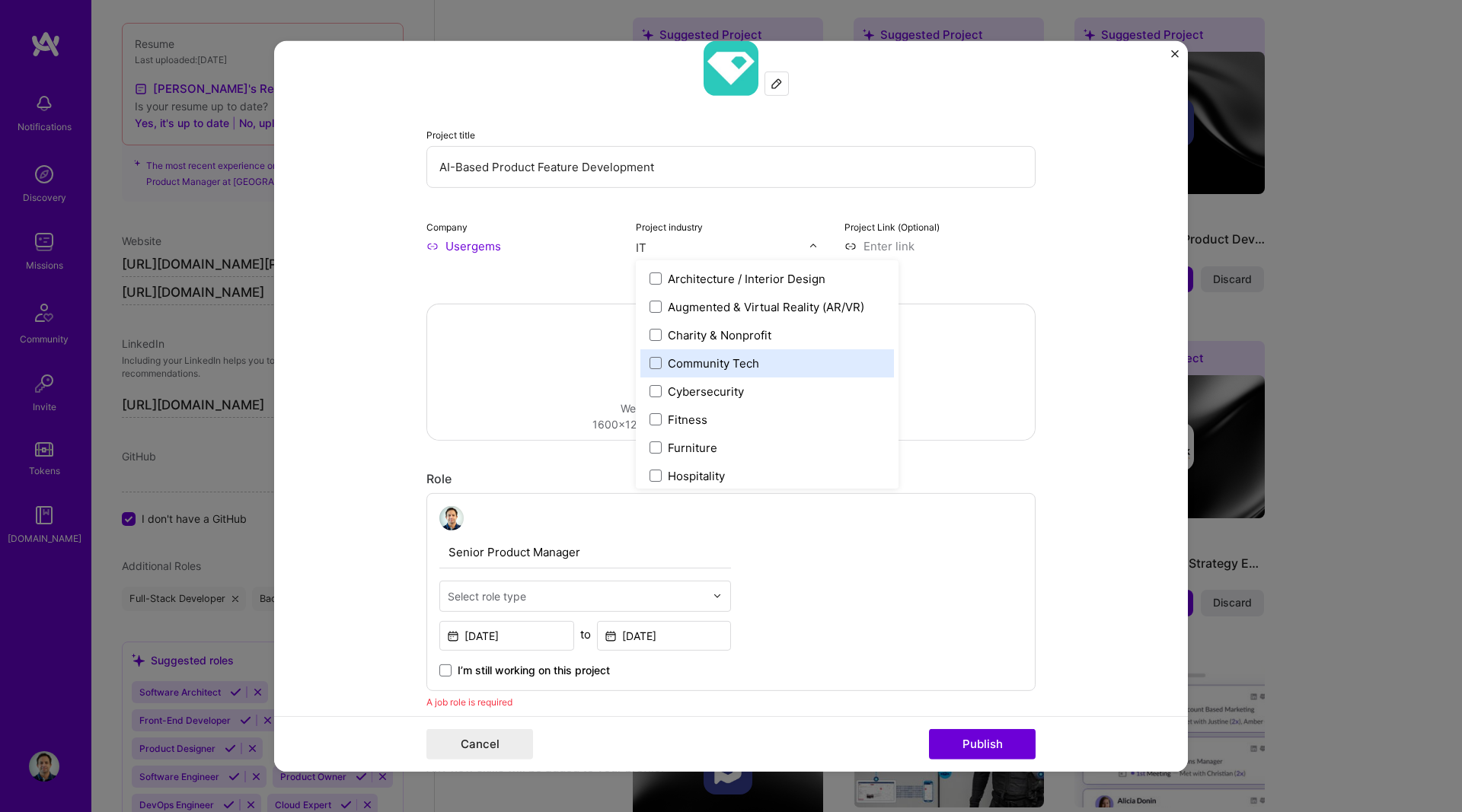
scroll to position [203, 0]
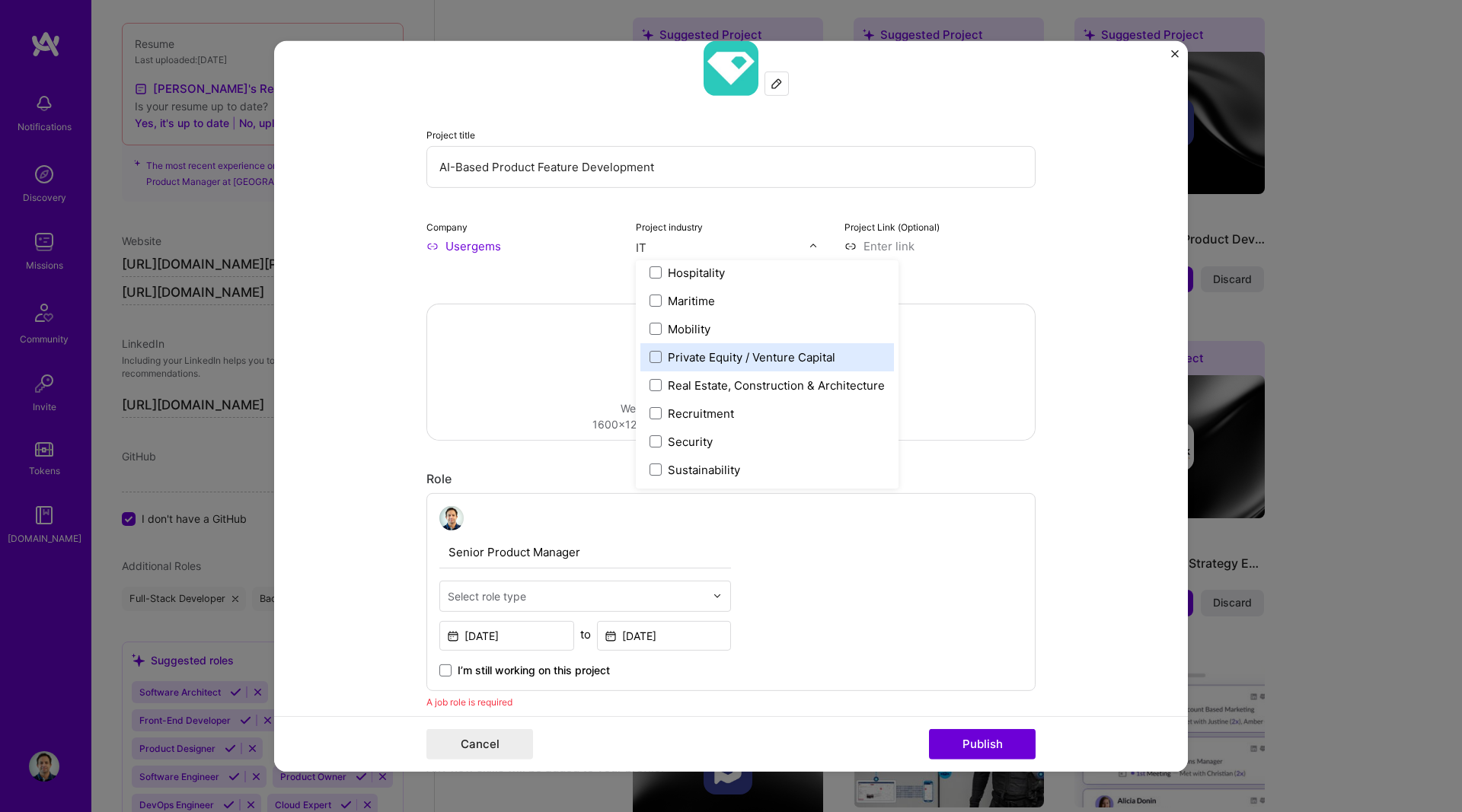
type input "I"
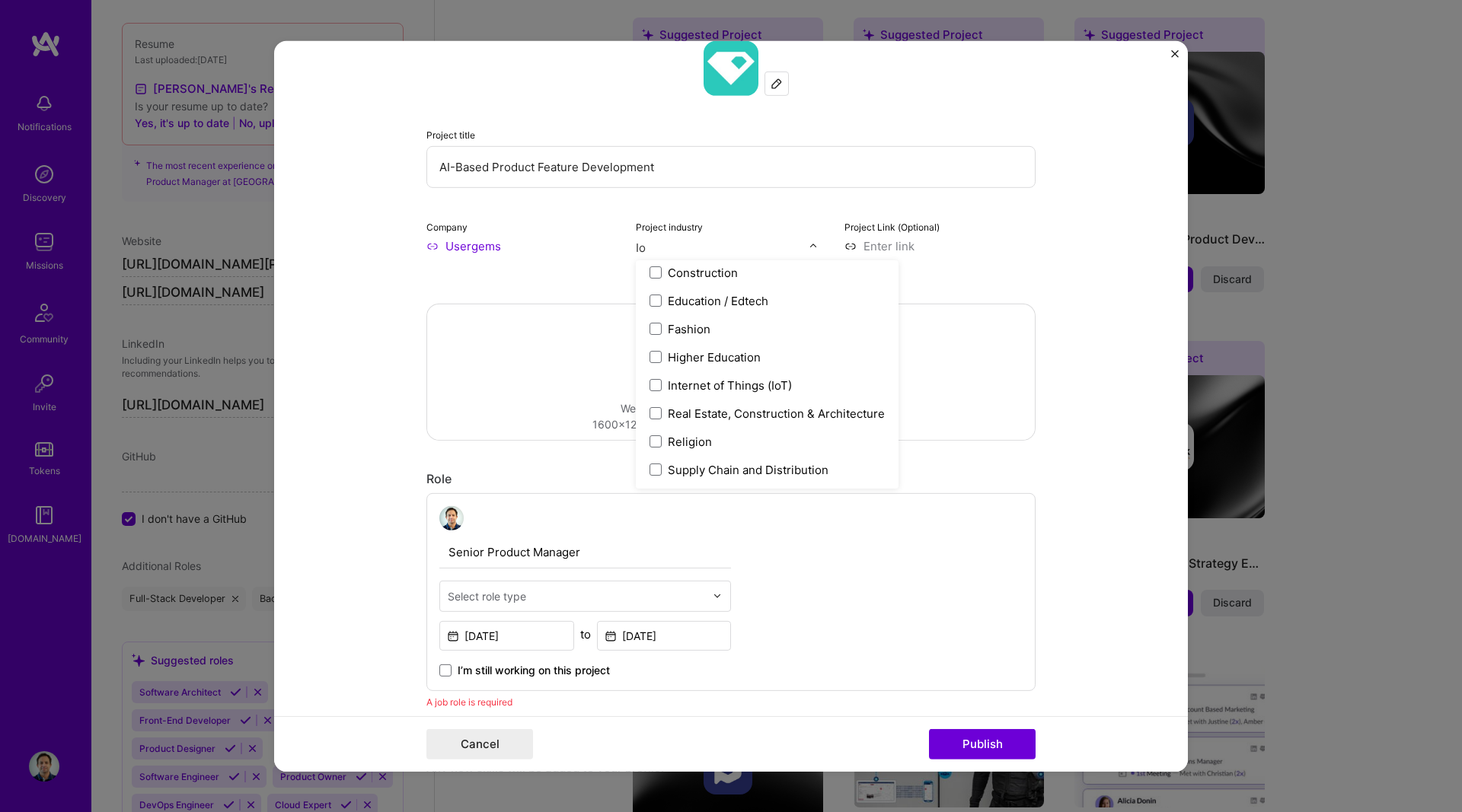
scroll to position [0, 0]
type input "Iot"
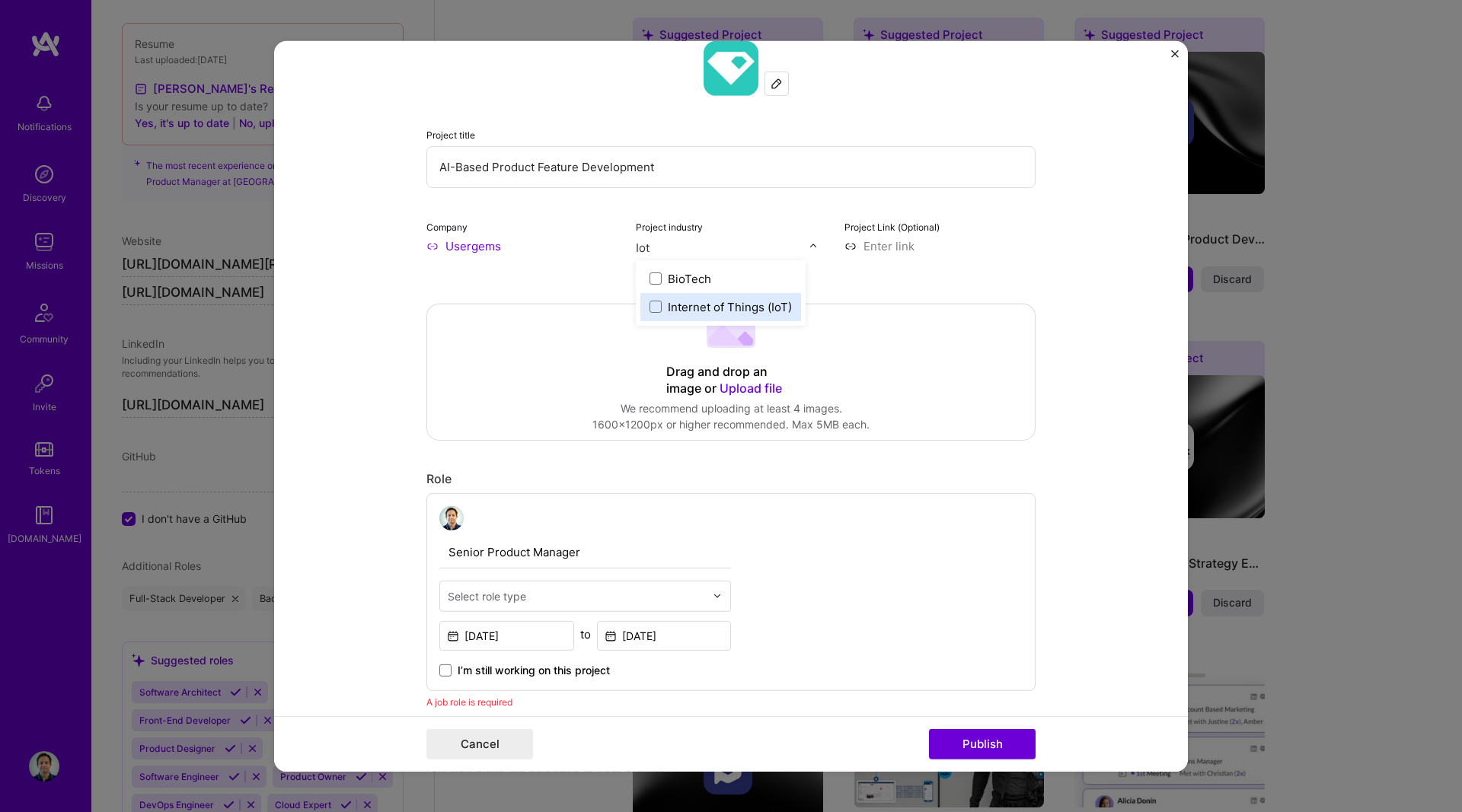
click at [741, 298] on div "Internet of Things (IoT)" at bounding box center [721, 307] width 161 height 28
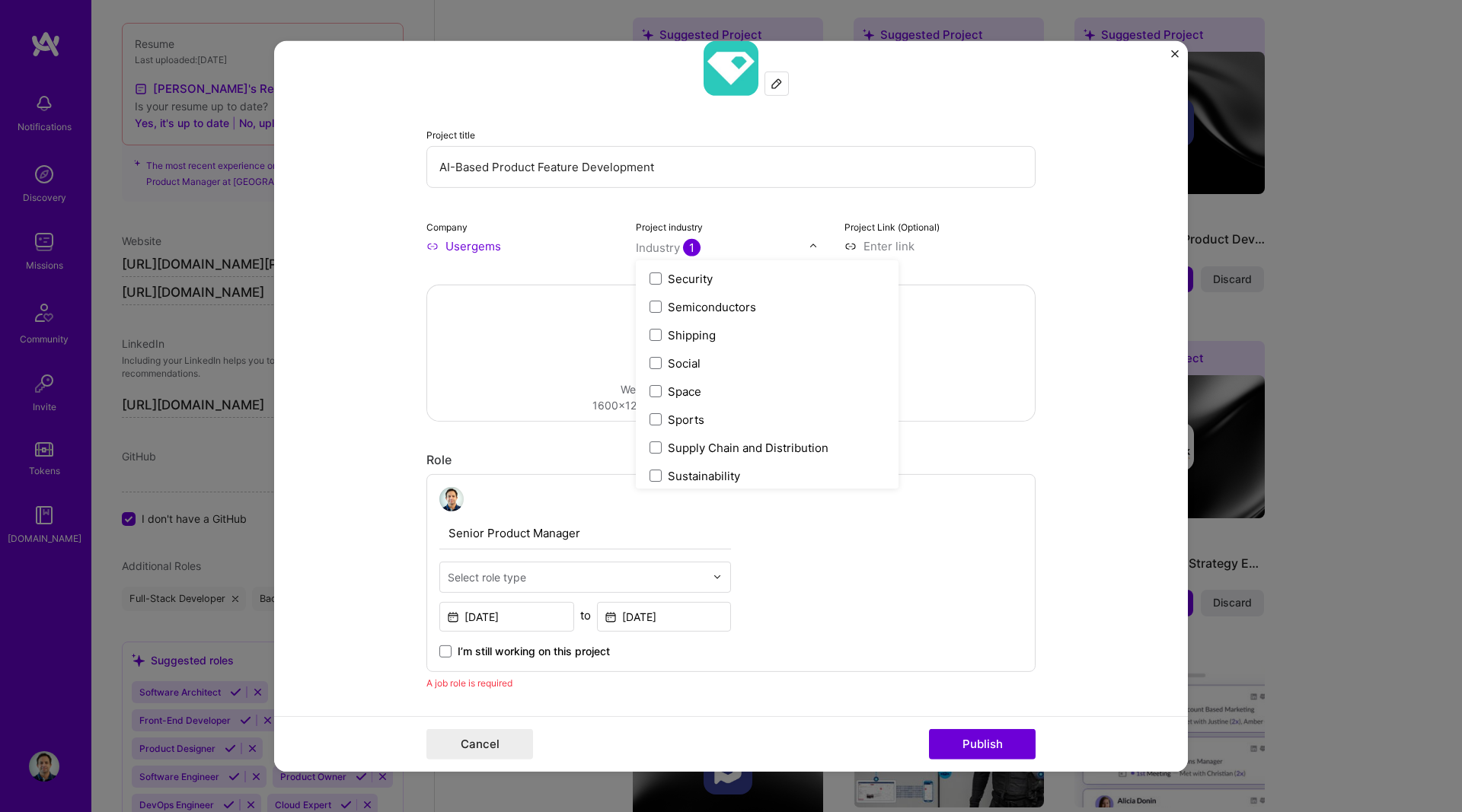
scroll to position [3161, 0]
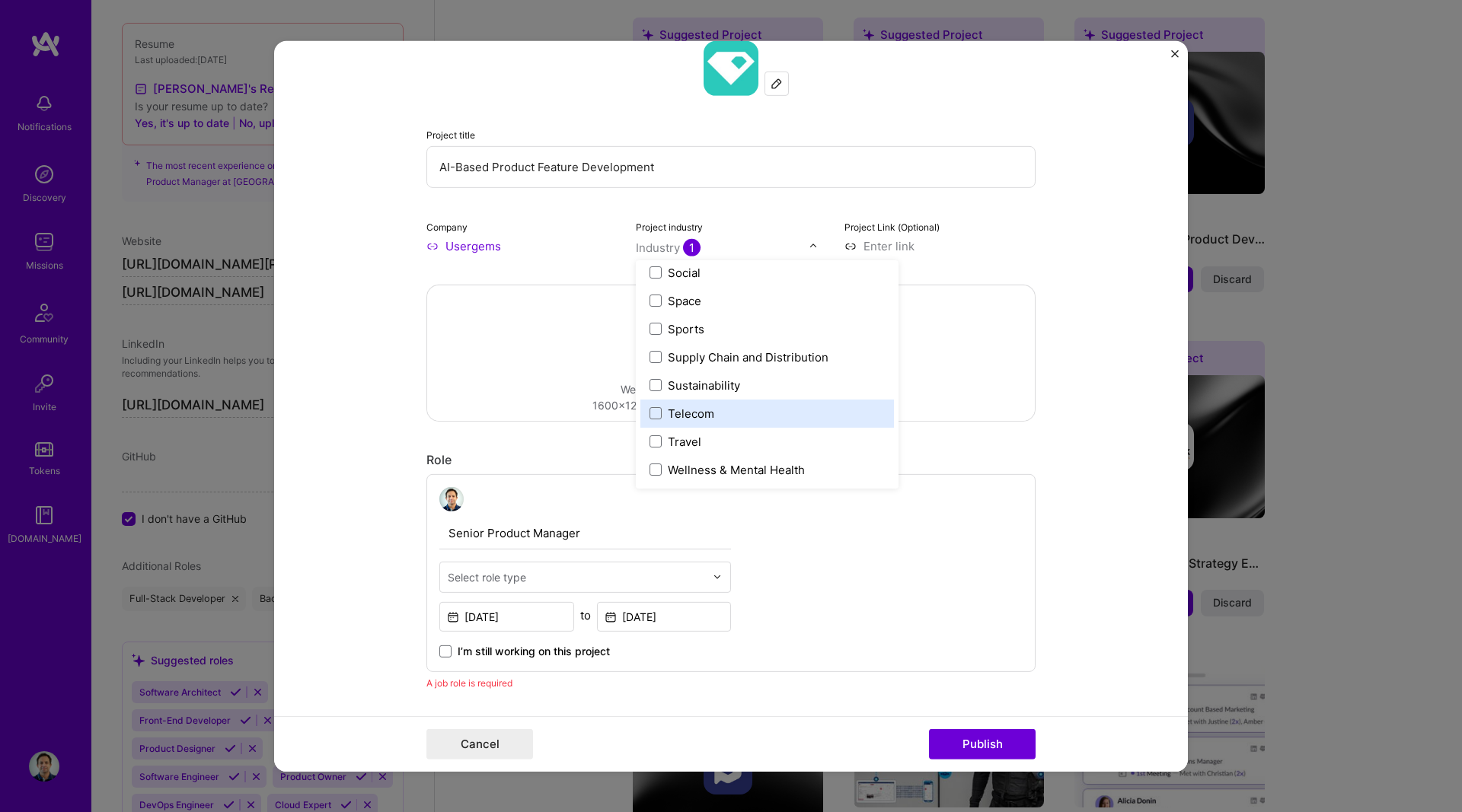
click at [1067, 229] on form "Editing suggested project This project is suggested based on your LinkedIn, res…" at bounding box center [730, 406] width 913 height 731
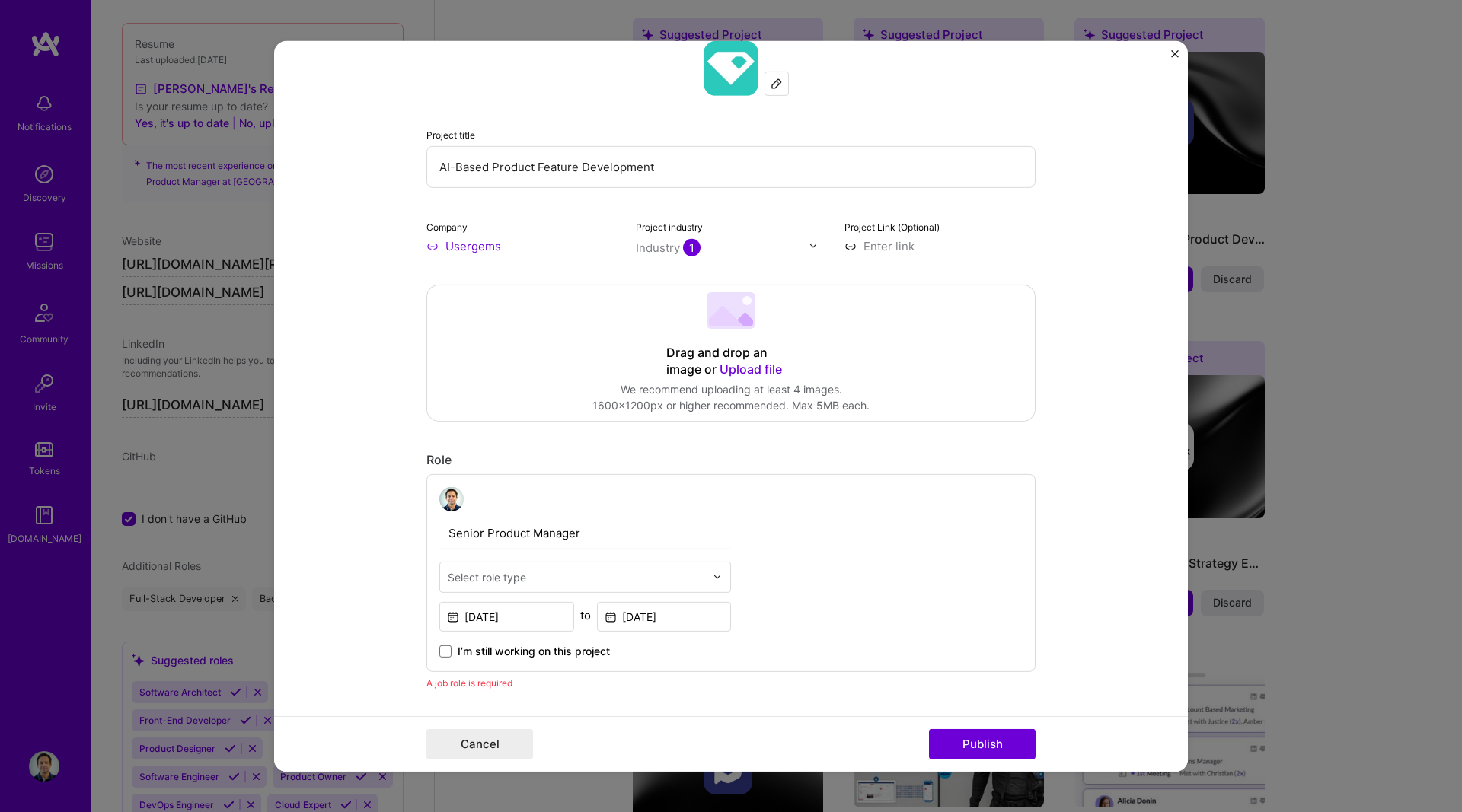
click at [892, 250] on input at bounding box center [940, 245] width 191 height 16
click at [989, 747] on button "Publish" at bounding box center [982, 744] width 107 height 30
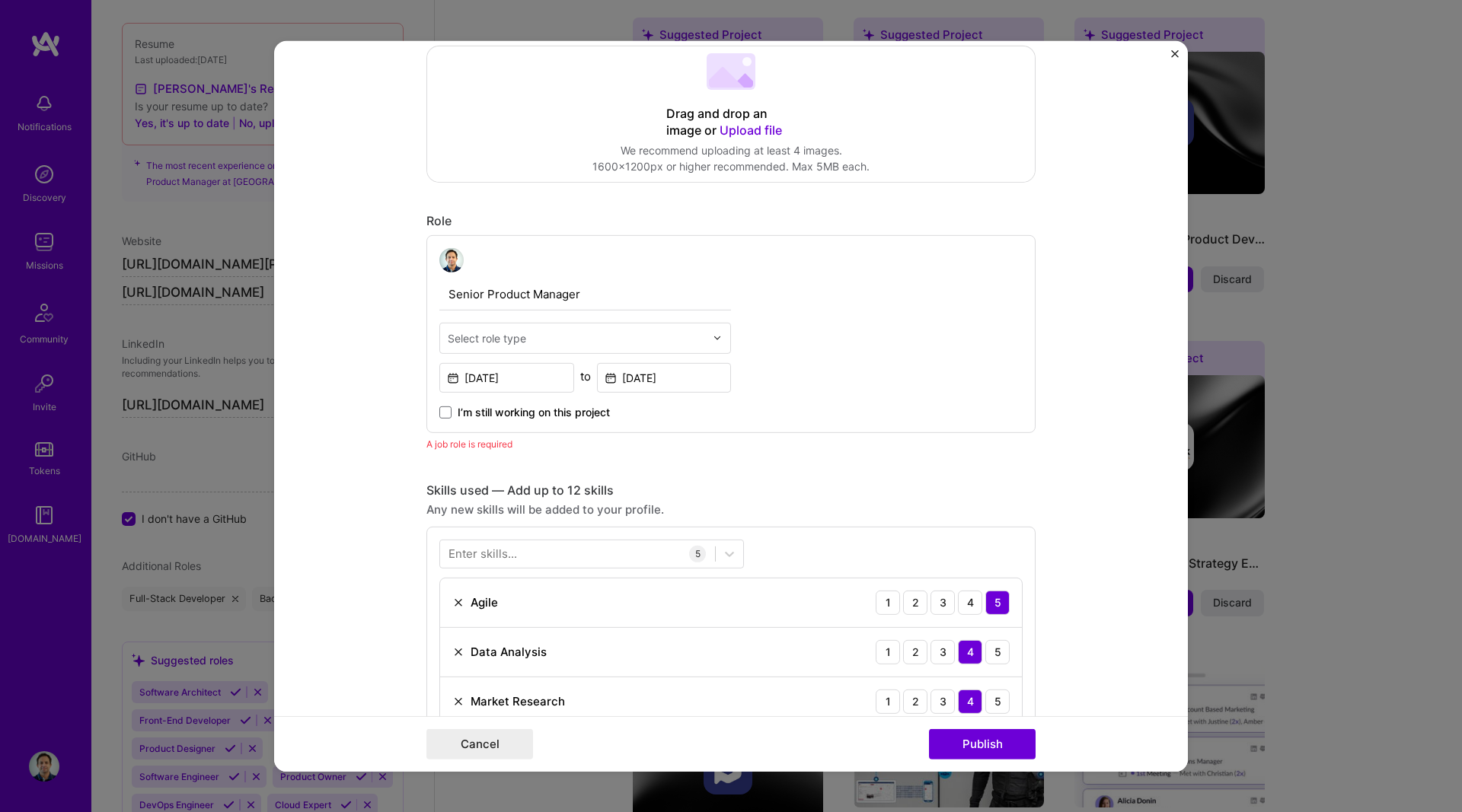
scroll to position [337, 0]
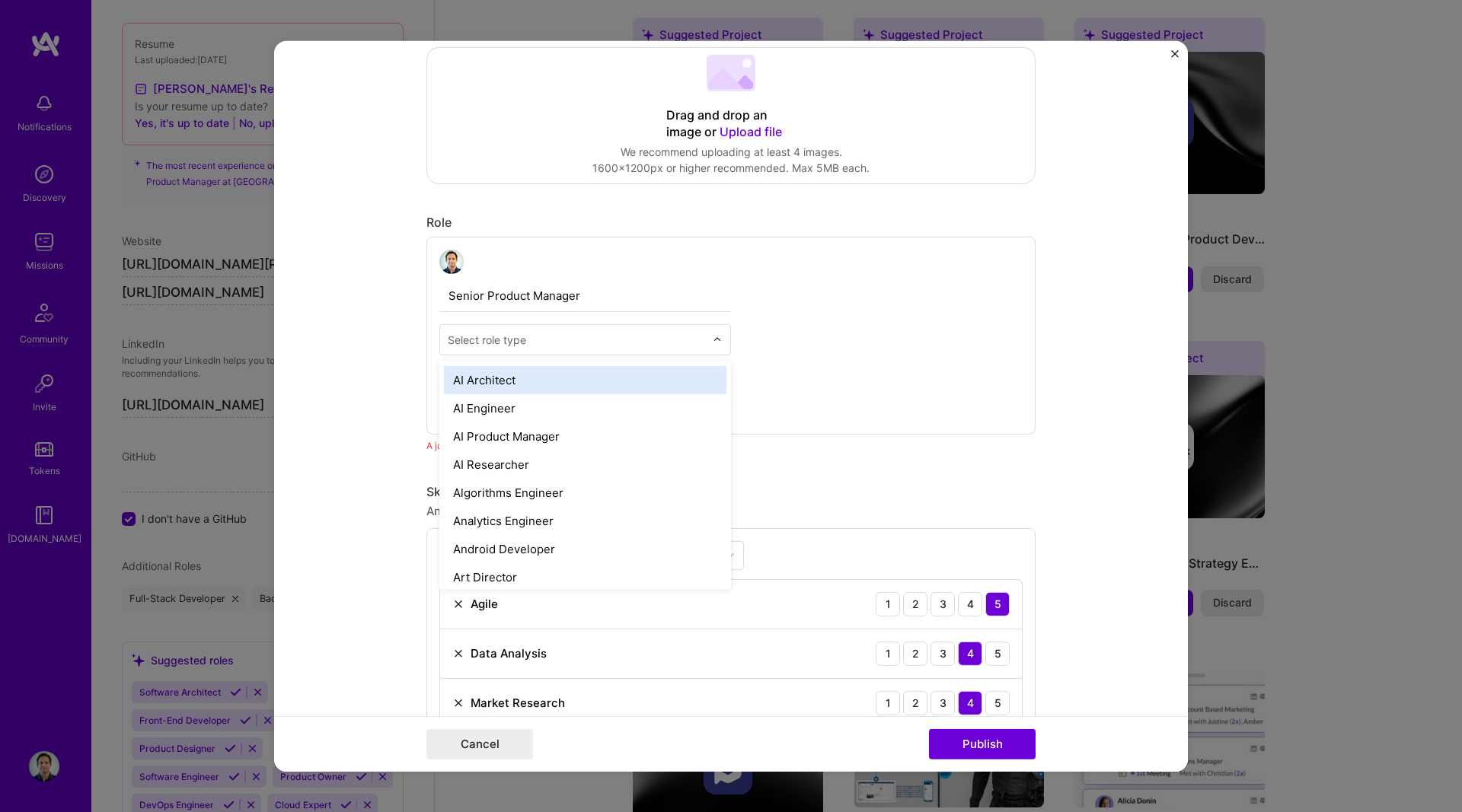
click at [531, 332] on input "text" at bounding box center [576, 339] width 258 height 16
type input "P"
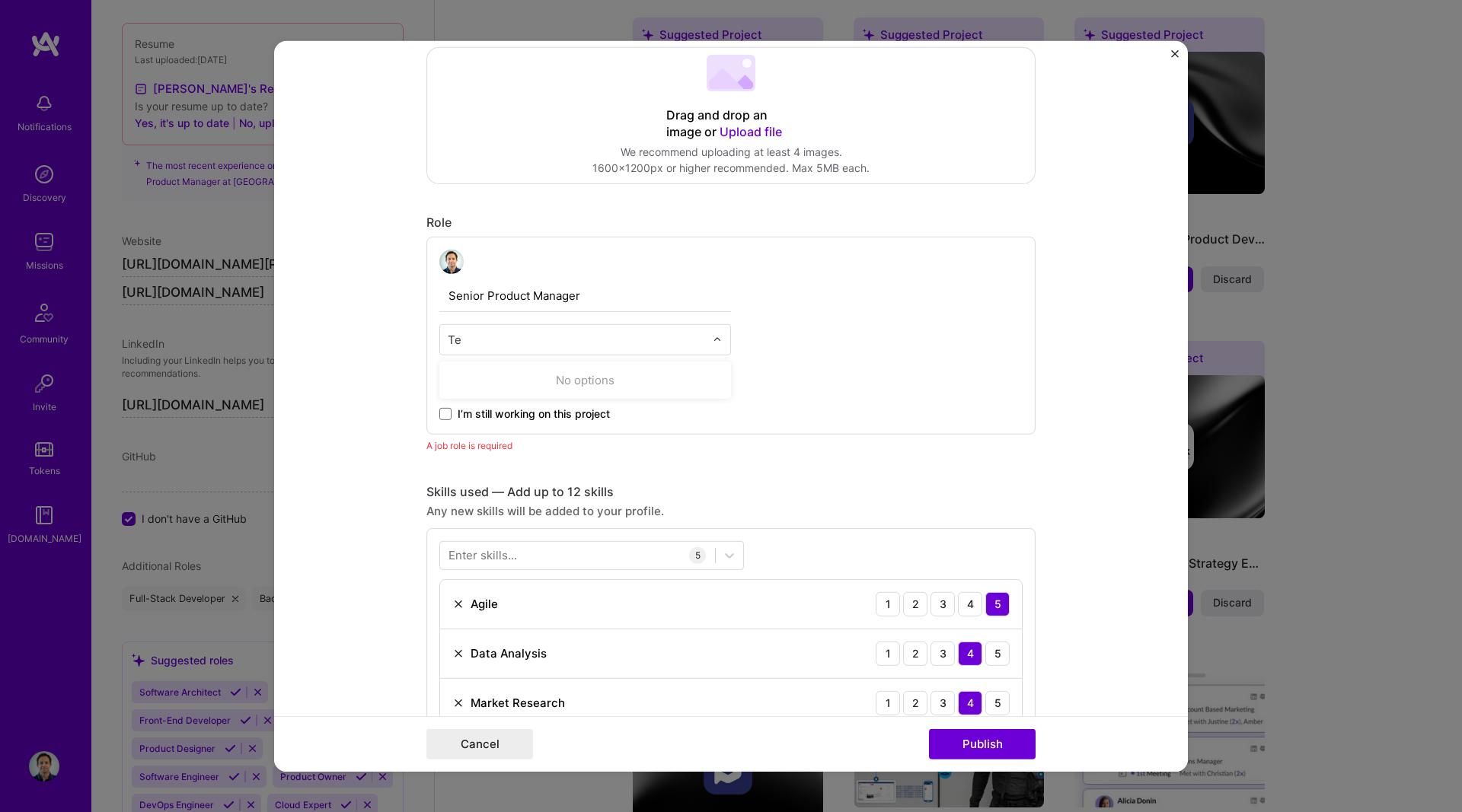
type input "T"
type input "Product Mana"
click at [530, 410] on div "Product Manager" at bounding box center [585, 408] width 282 height 28
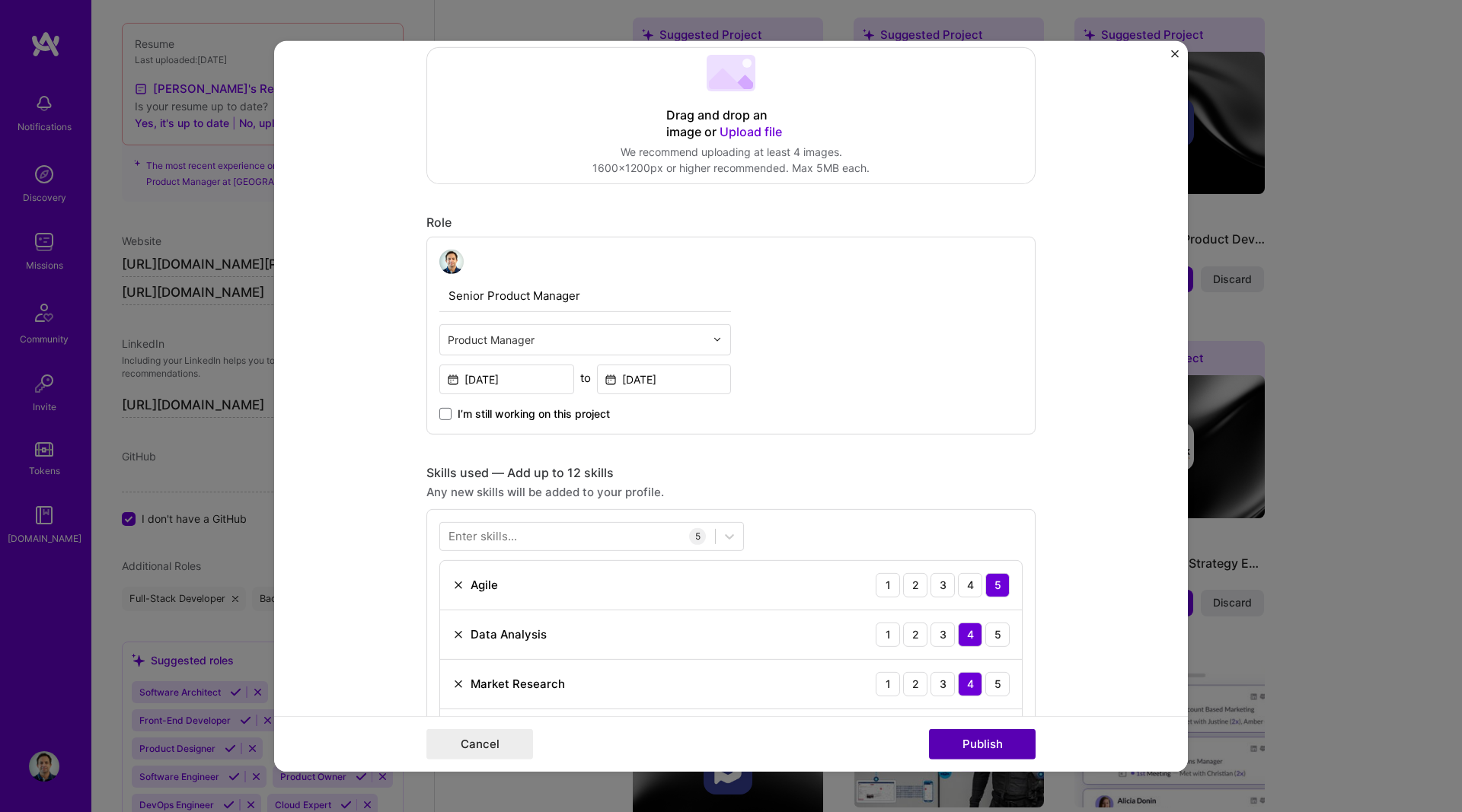
click at [1003, 750] on button "Publish" at bounding box center [982, 744] width 107 height 30
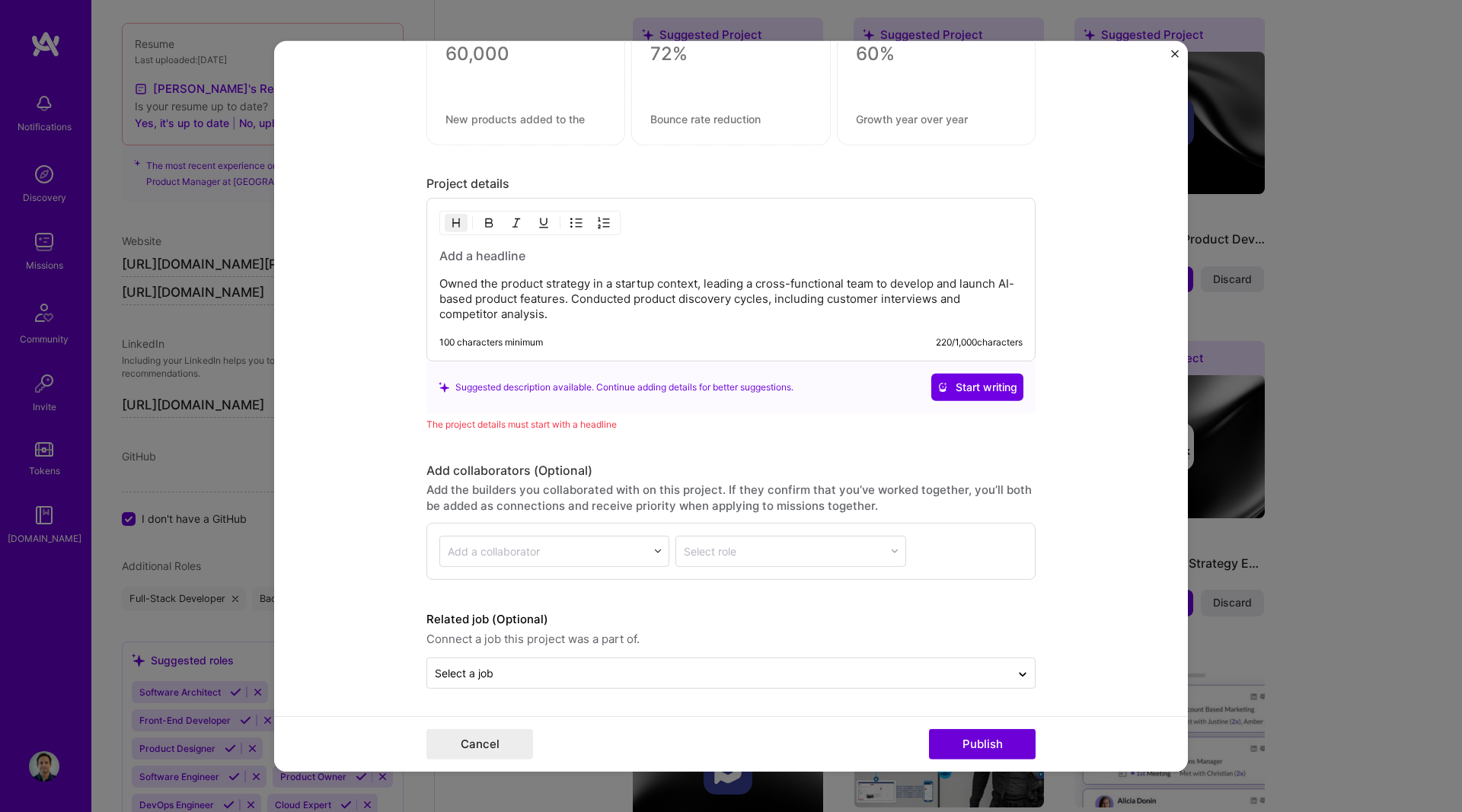
scroll to position [1400, 0]
click at [1178, 56] on img "Close" at bounding box center [1175, 53] width 8 height 8
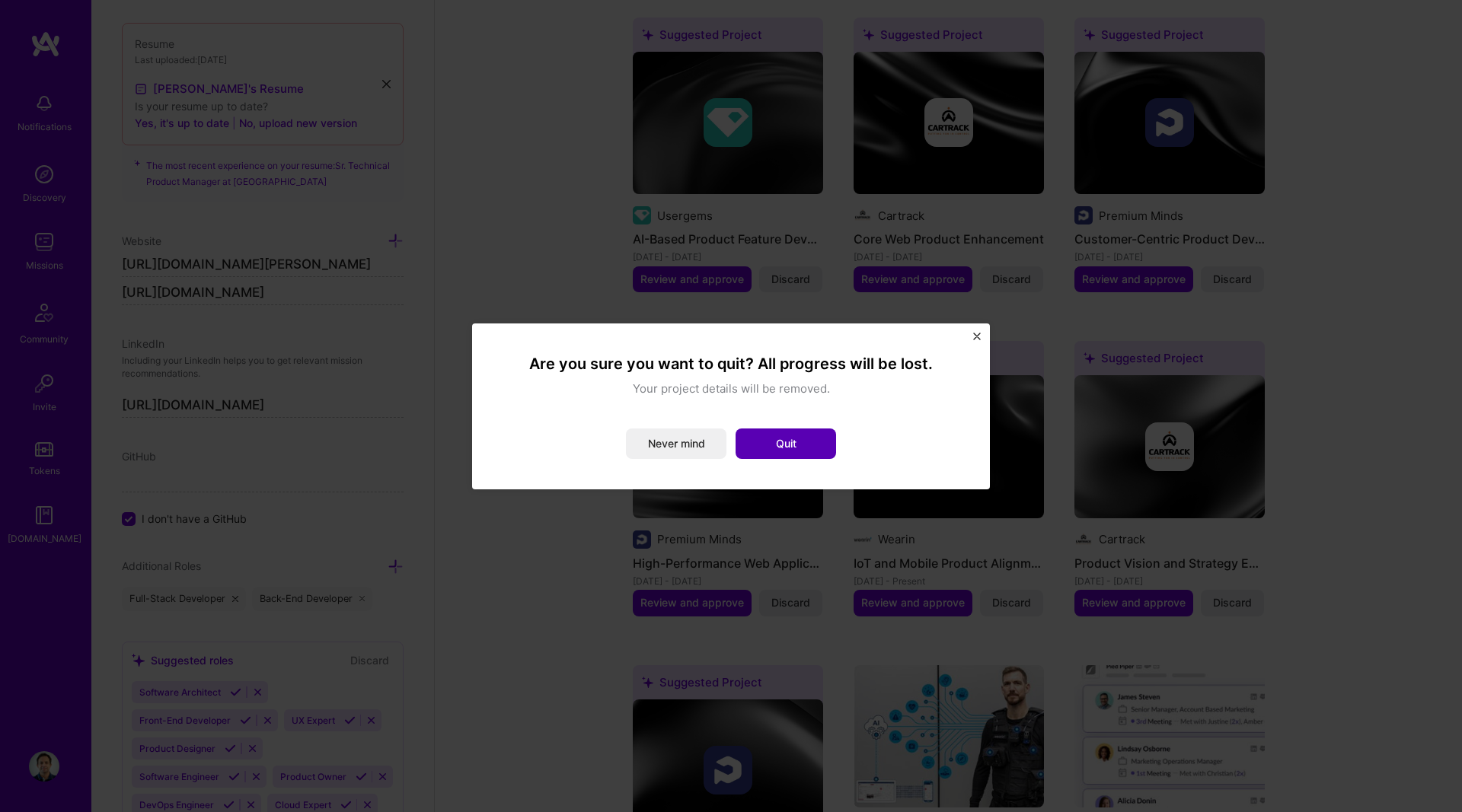
click at [790, 449] on button "Quit" at bounding box center [786, 444] width 100 height 30
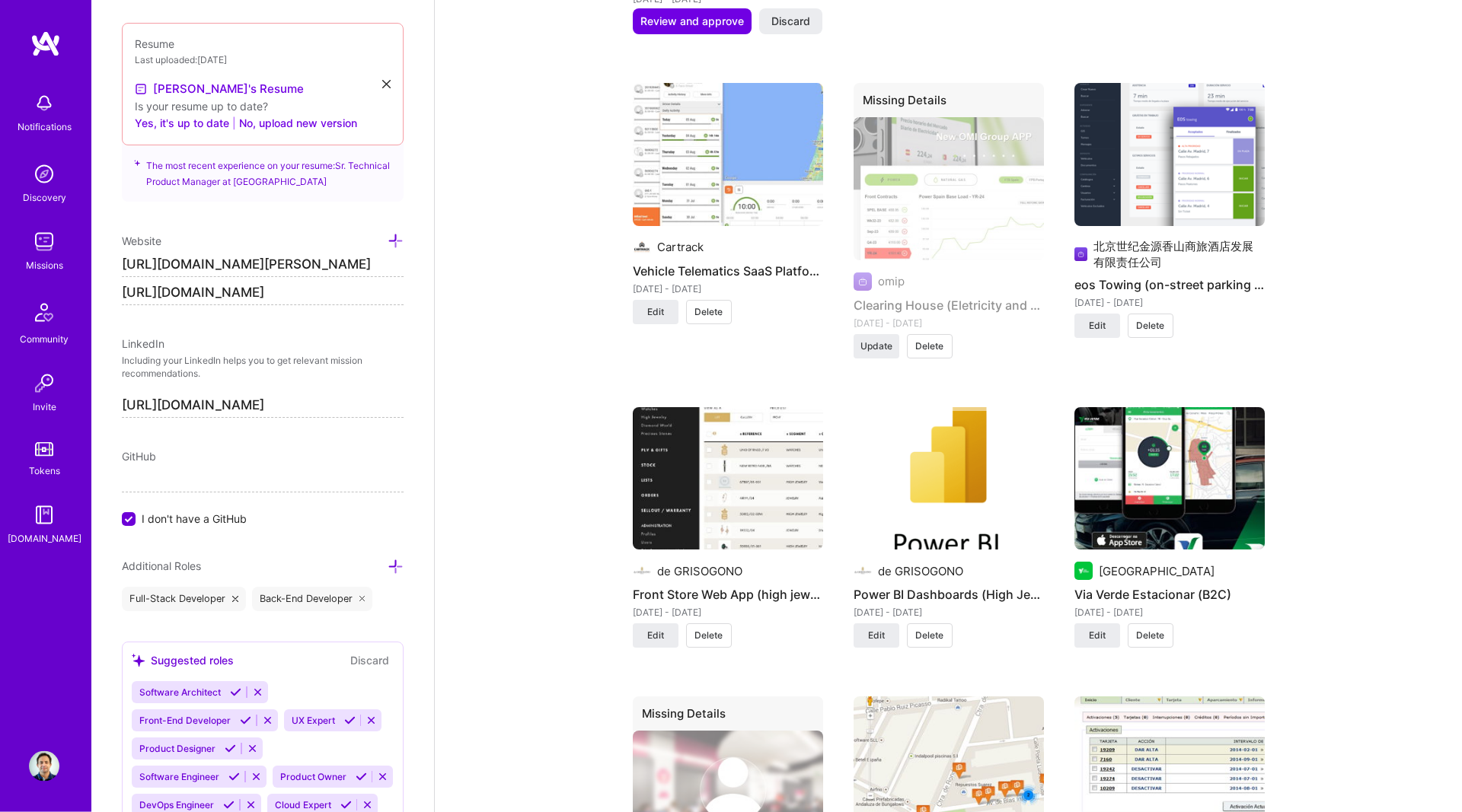
scroll to position [2019, 0]
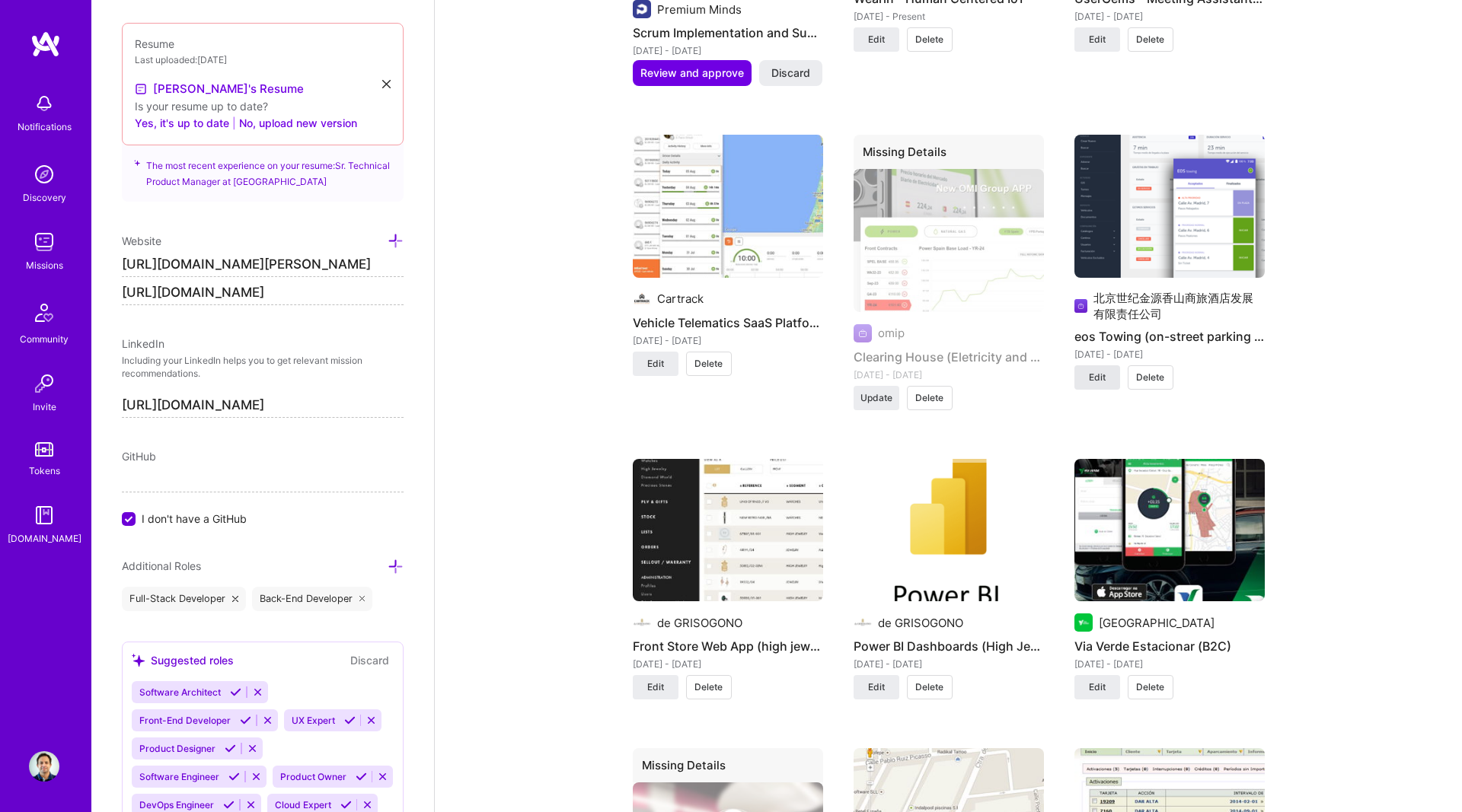
click at [1097, 380] on span "Edit" at bounding box center [1097, 378] width 17 height 14
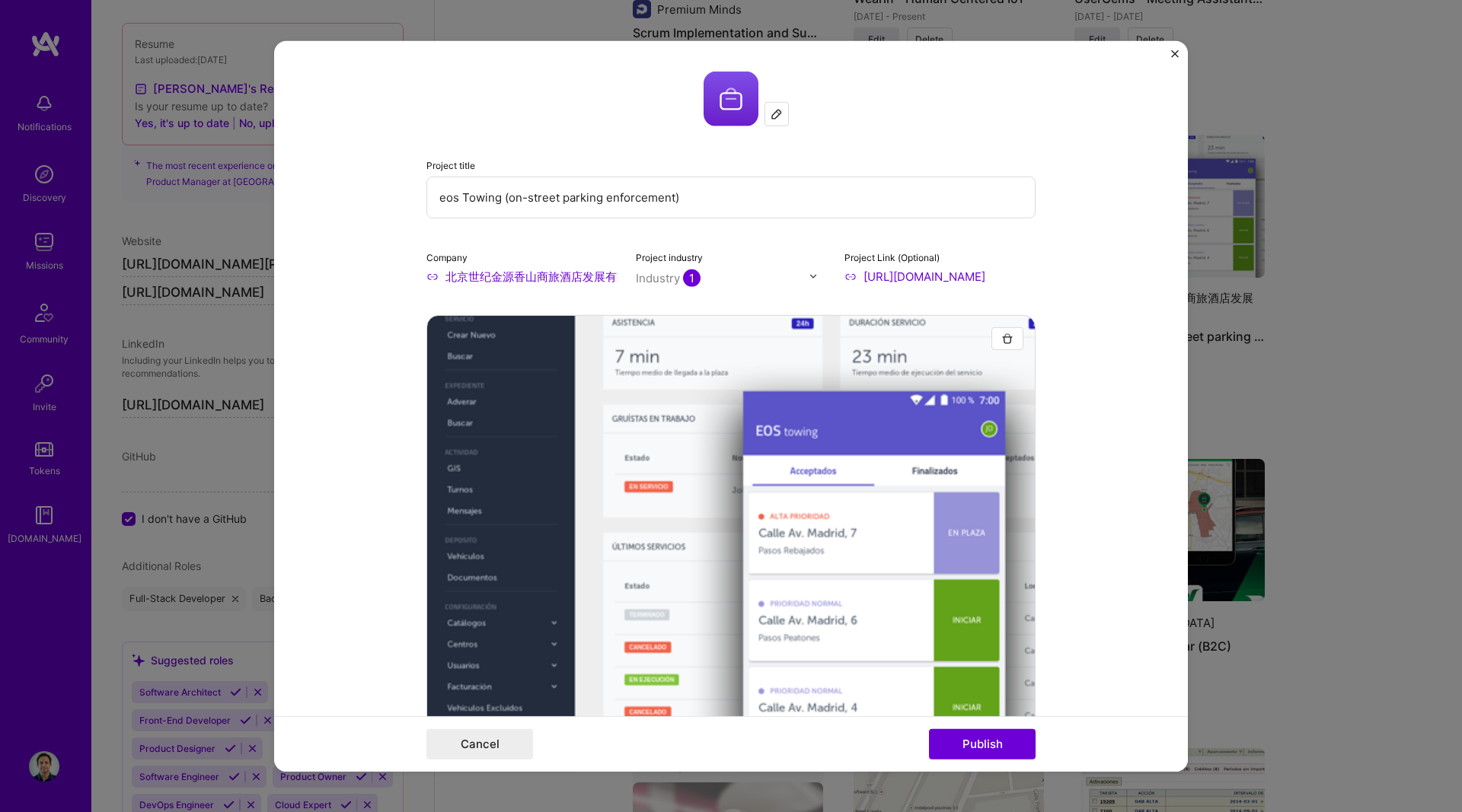
click at [473, 277] on input "北京世纪金源香山商旅酒店发展有限责任公司" at bounding box center [521, 276] width 191 height 16
click at [489, 277] on input "北京世纪金源香山商旅酒店发展有限责任公司" at bounding box center [521, 276] width 191 height 16
click at [491, 277] on input "北京世纪金源香山商旅酒店发展有限责任公司" at bounding box center [521, 276] width 191 height 16
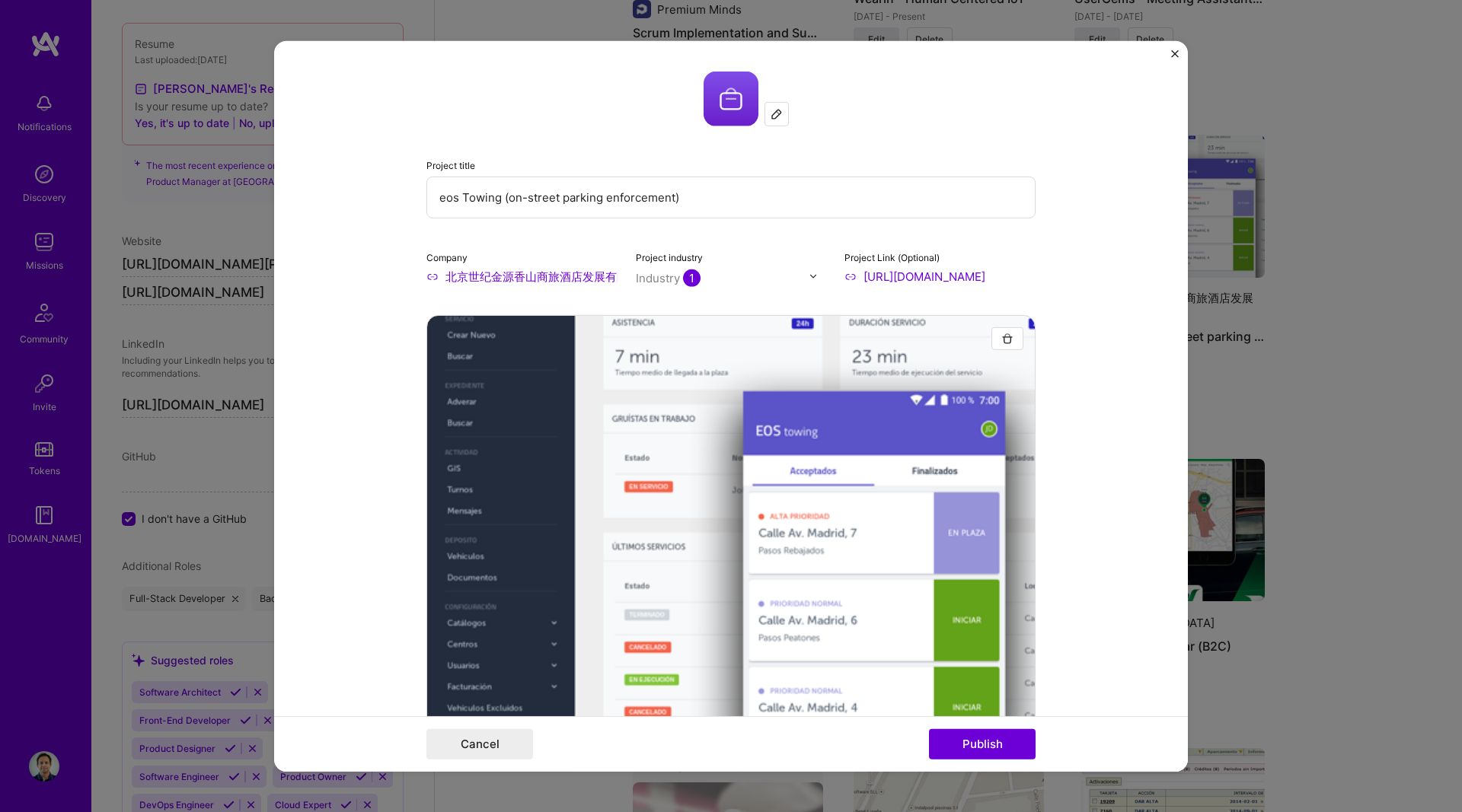
click at [434, 277] on input "北京世纪金源香山商旅酒店发展有限责任公司" at bounding box center [521, 276] width 191 height 16
click at [495, 279] on input "北京世纪金源香山商旅酒店发展有限责任公司" at bounding box center [521, 276] width 191 height 16
click at [497, 279] on input "北京世纪金源香山商旅酒店发展有限责任公司" at bounding box center [521, 276] width 191 height 16
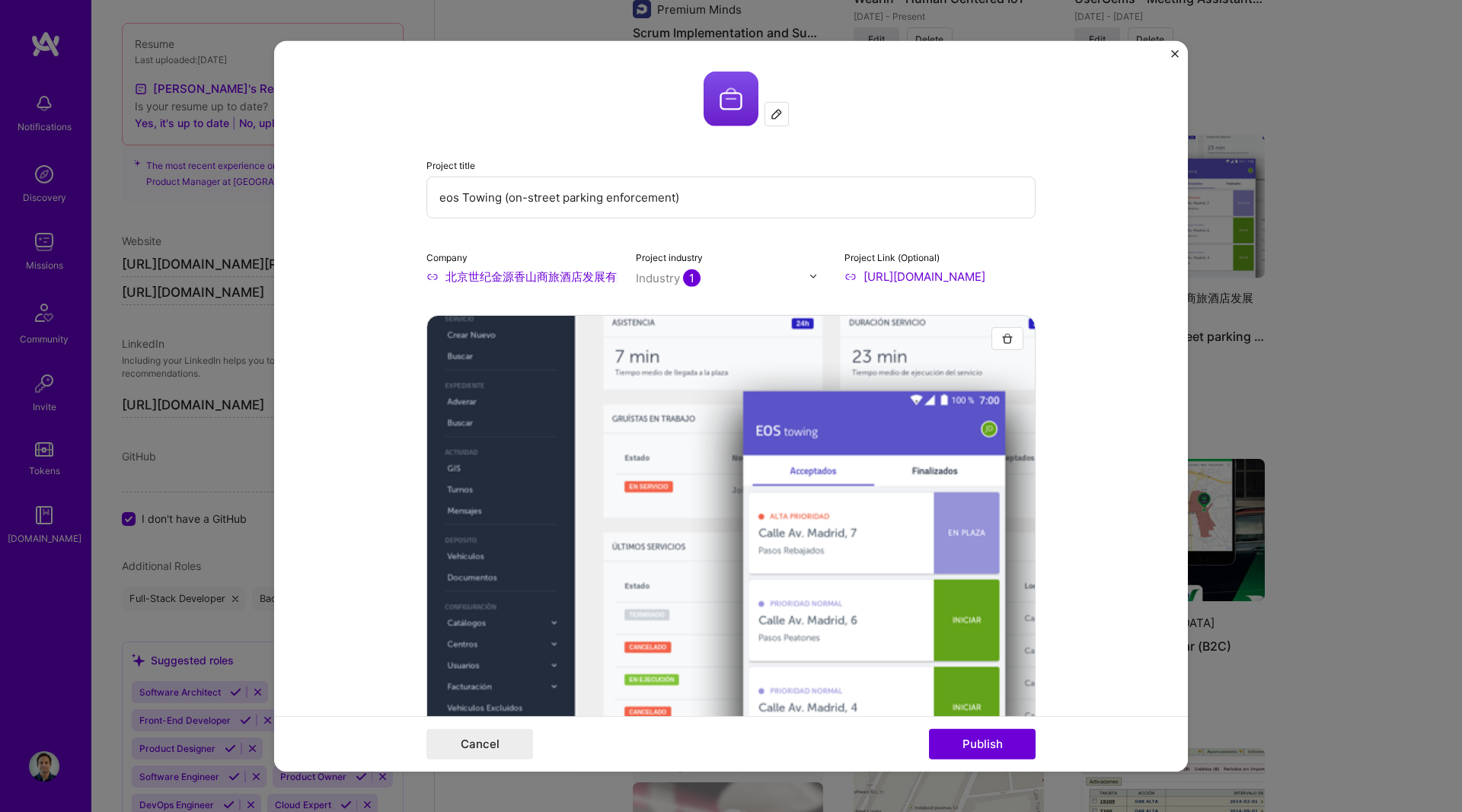
click at [1172, 50] on img "Close" at bounding box center [1175, 53] width 8 height 8
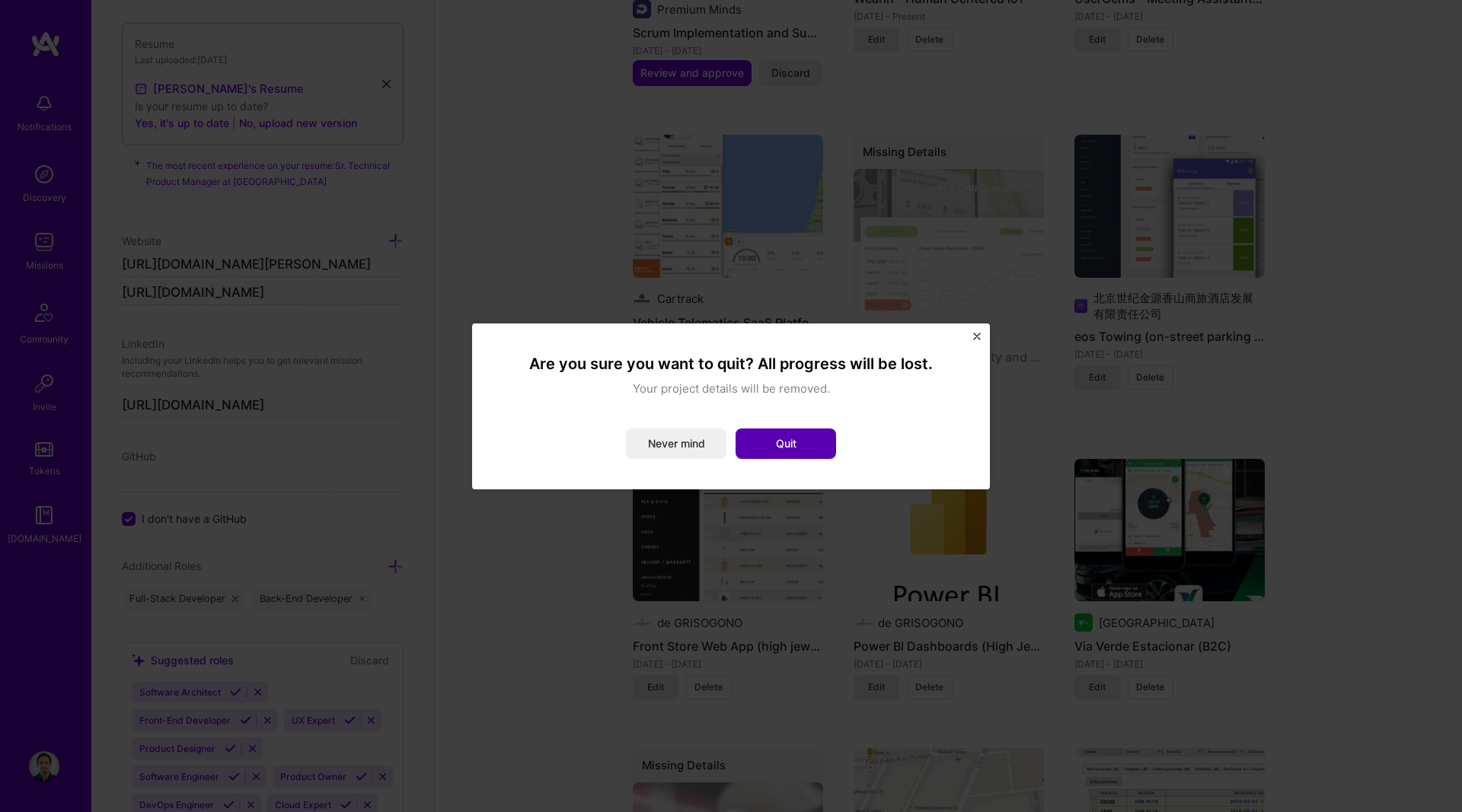
click at [814, 433] on button "Quit" at bounding box center [786, 444] width 100 height 30
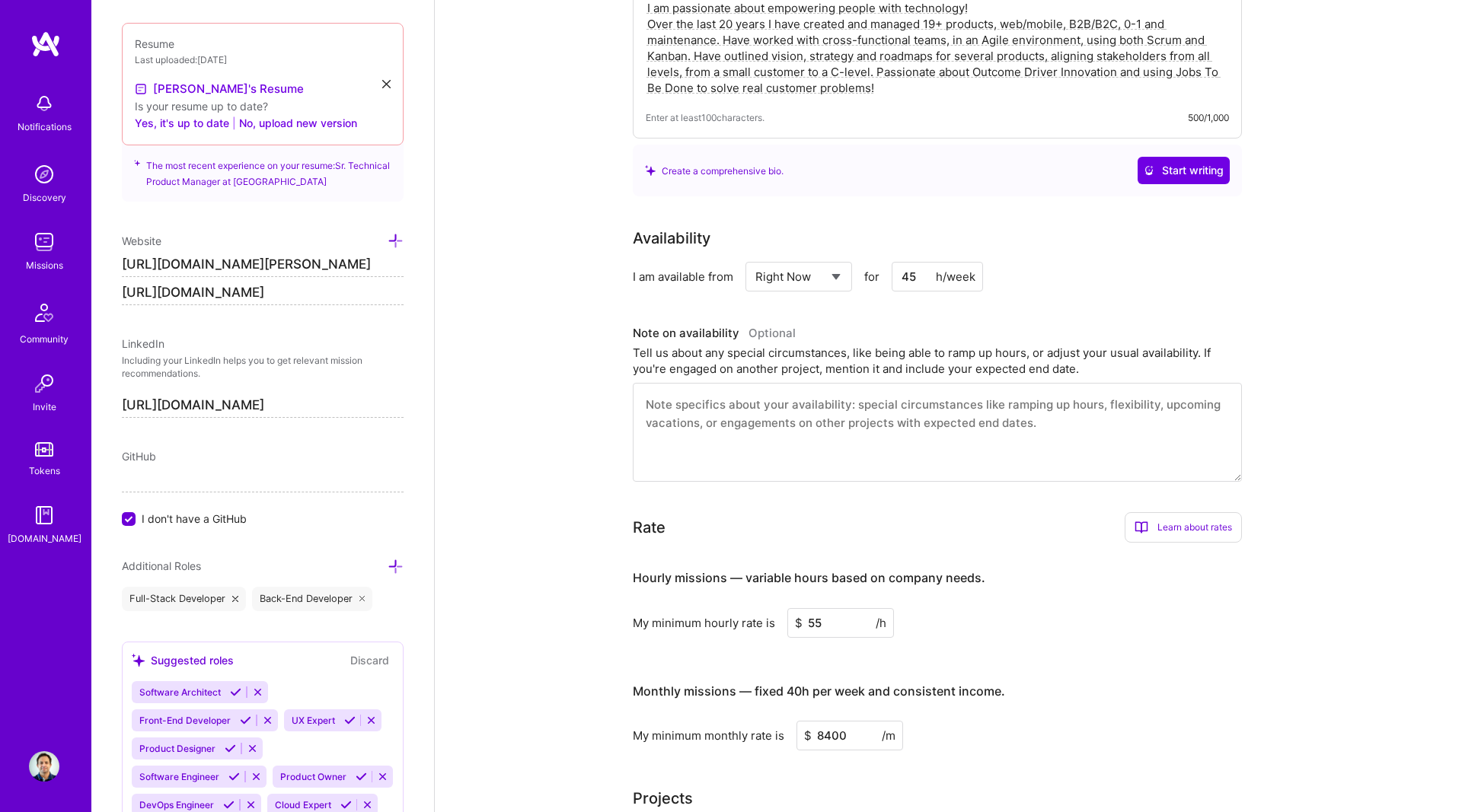
scroll to position [0, 0]
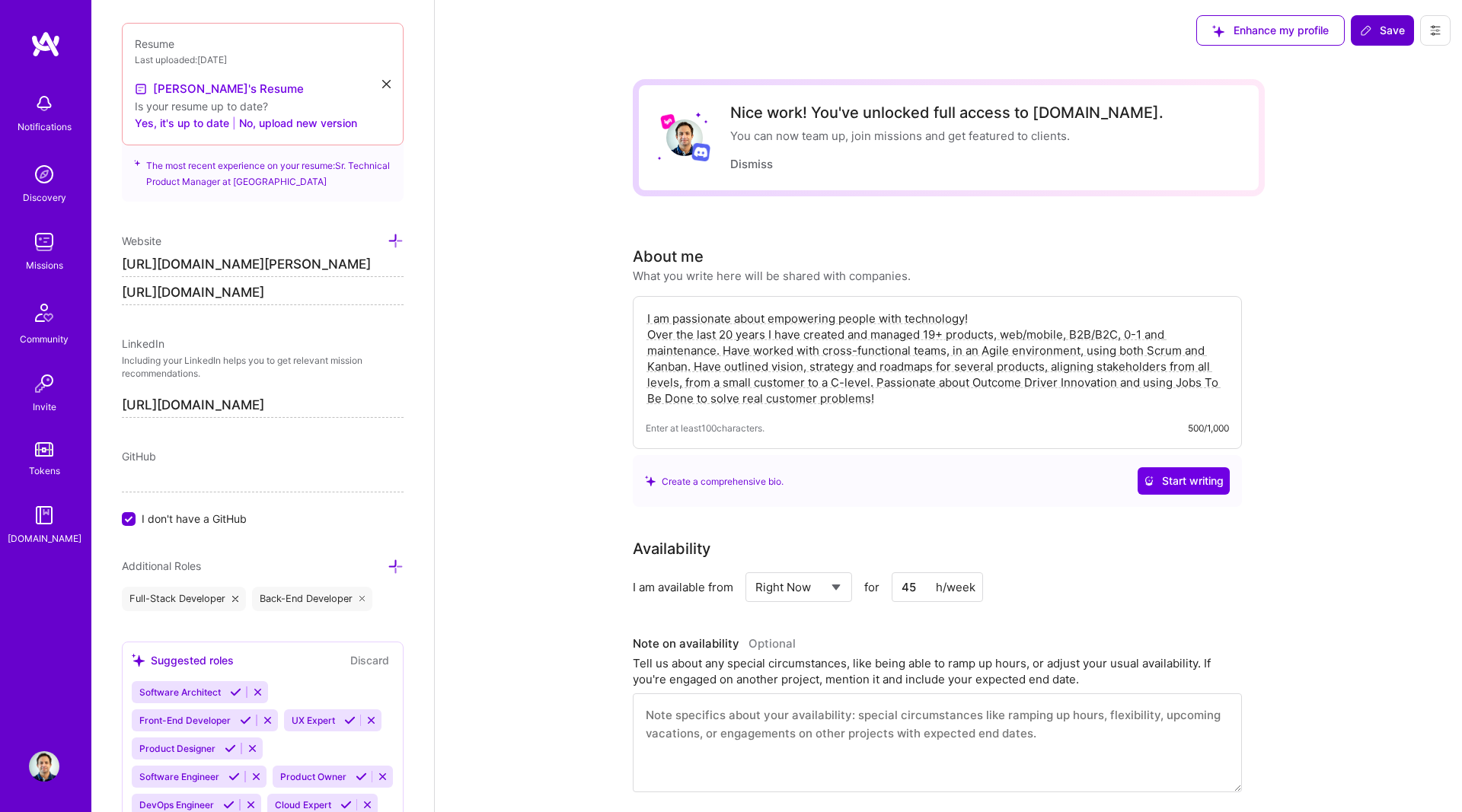
click at [1375, 28] on span "Save" at bounding box center [1383, 30] width 45 height 15
click at [1390, 30] on span "Save" at bounding box center [1383, 30] width 45 height 15
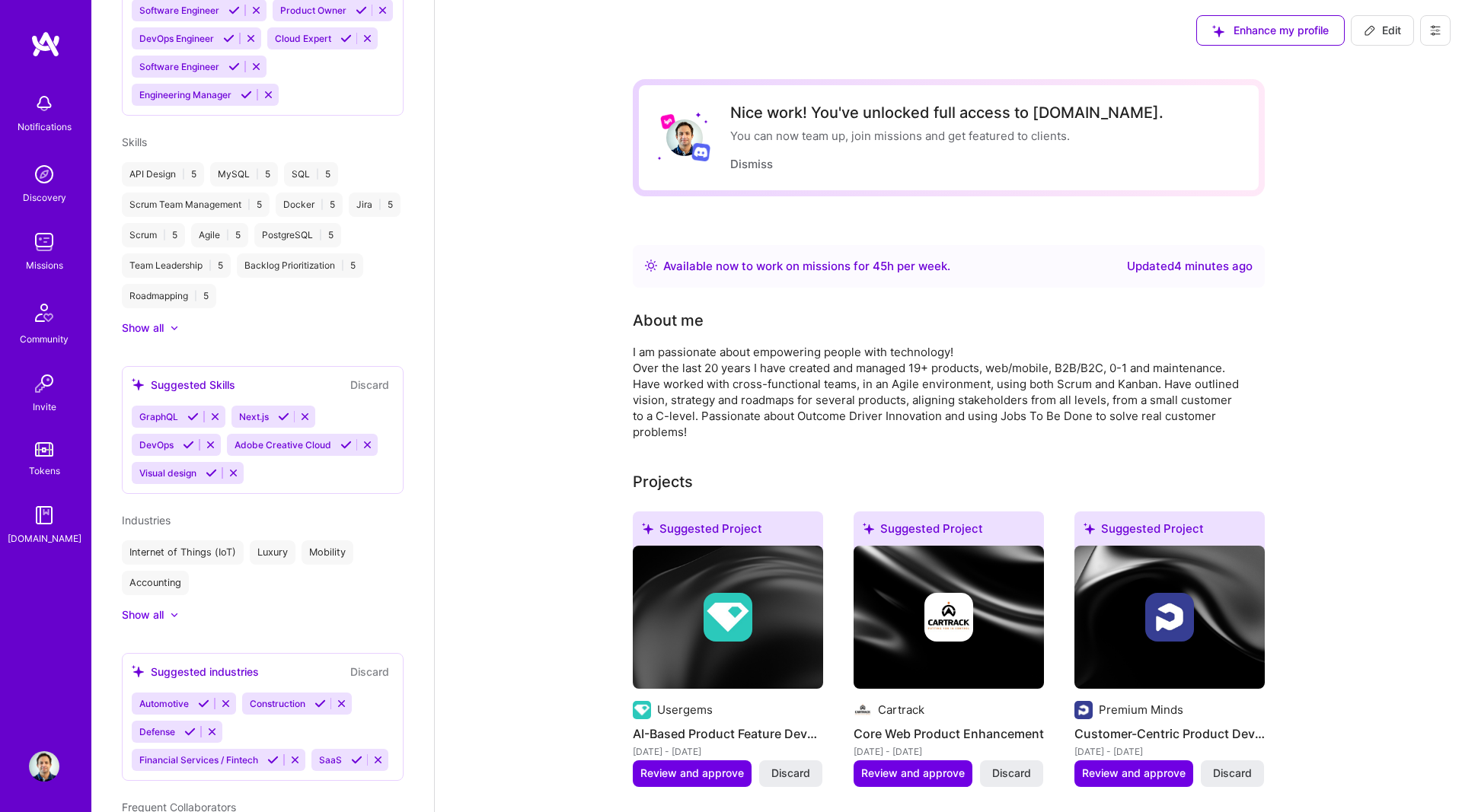
scroll to position [921, 0]
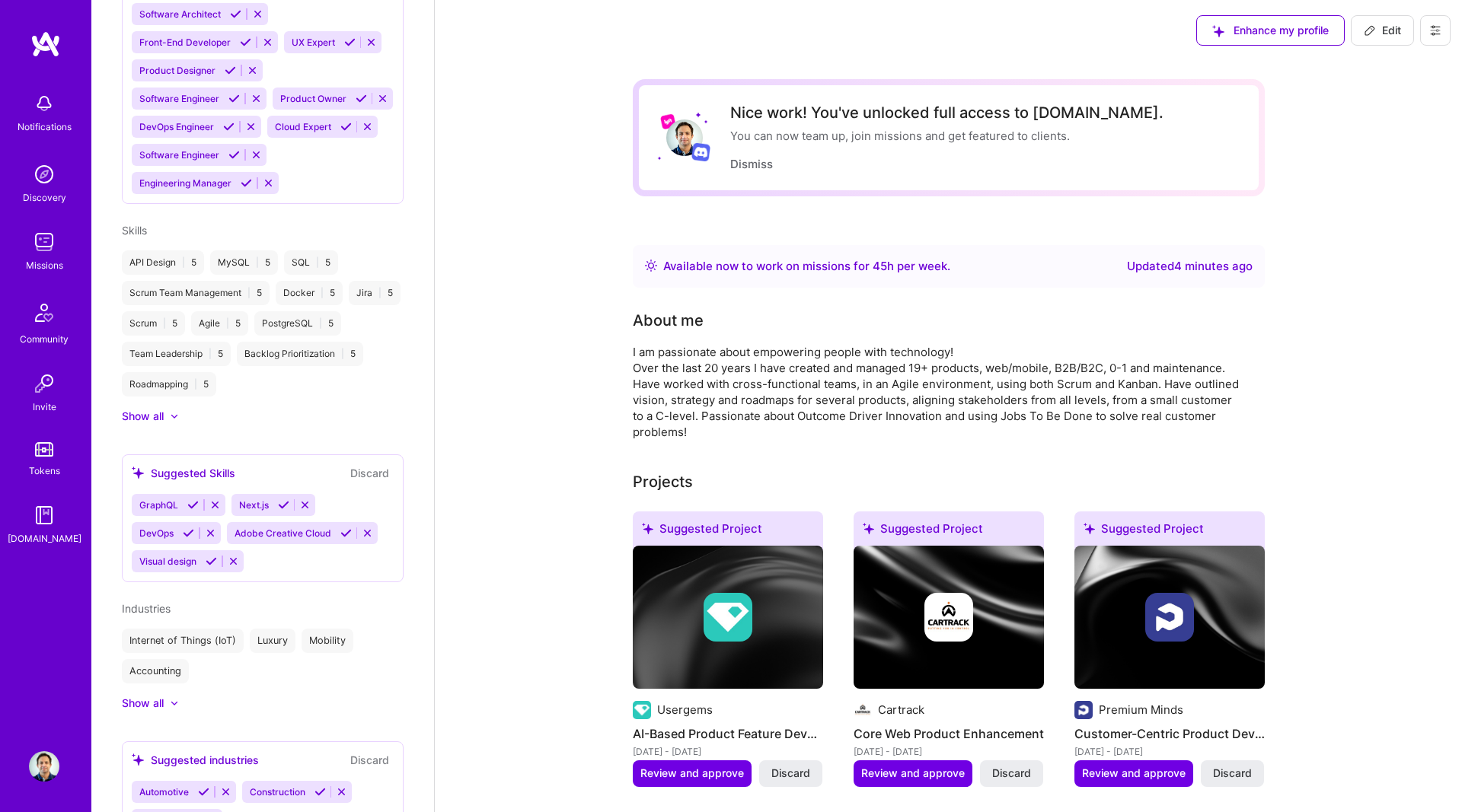
click at [43, 249] on img at bounding box center [44, 242] width 30 height 30
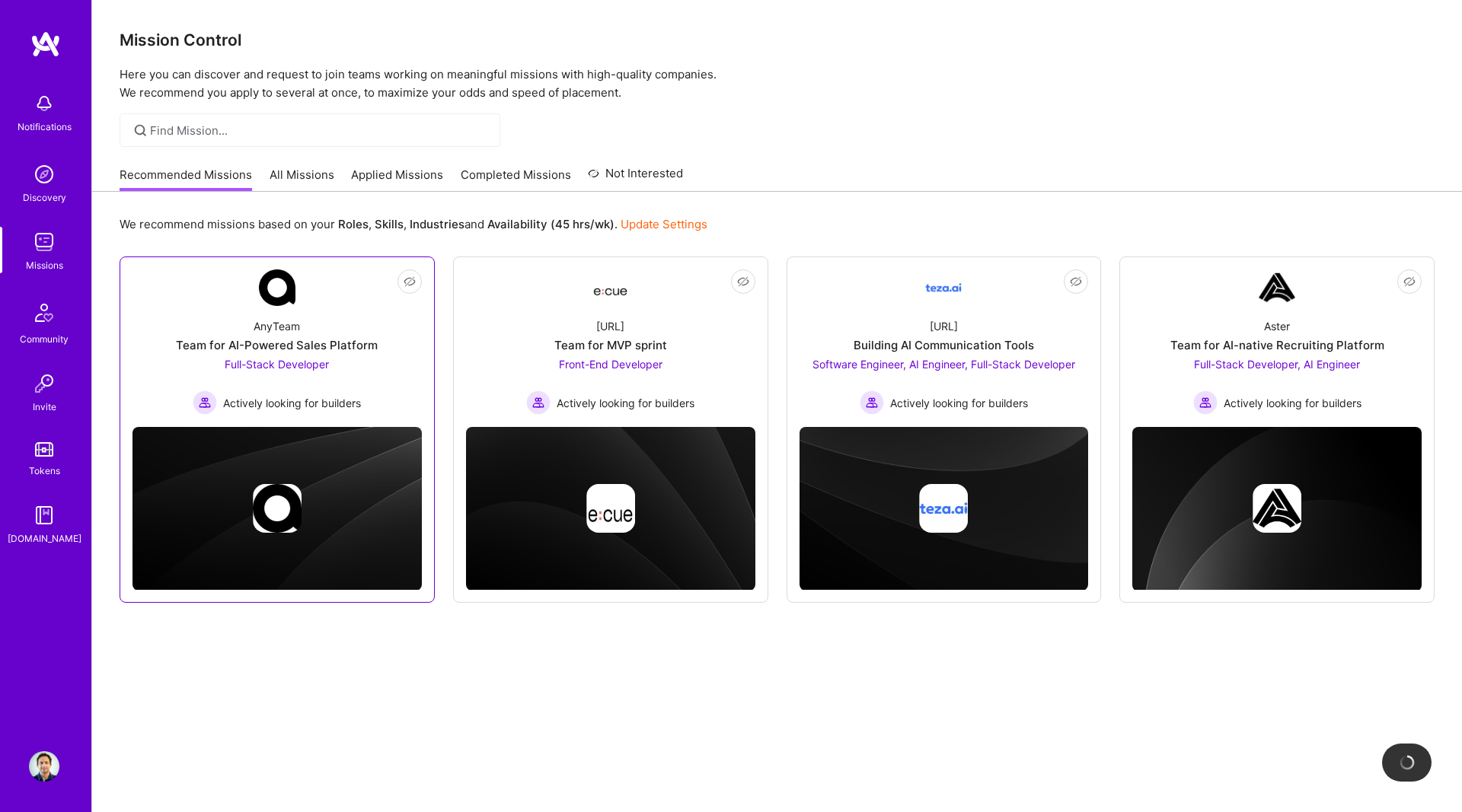
click at [359, 367] on div "Full-Stack Developer Actively looking for builders" at bounding box center [277, 385] width 168 height 59
